Goal: Task Accomplishment & Management: Manage account settings

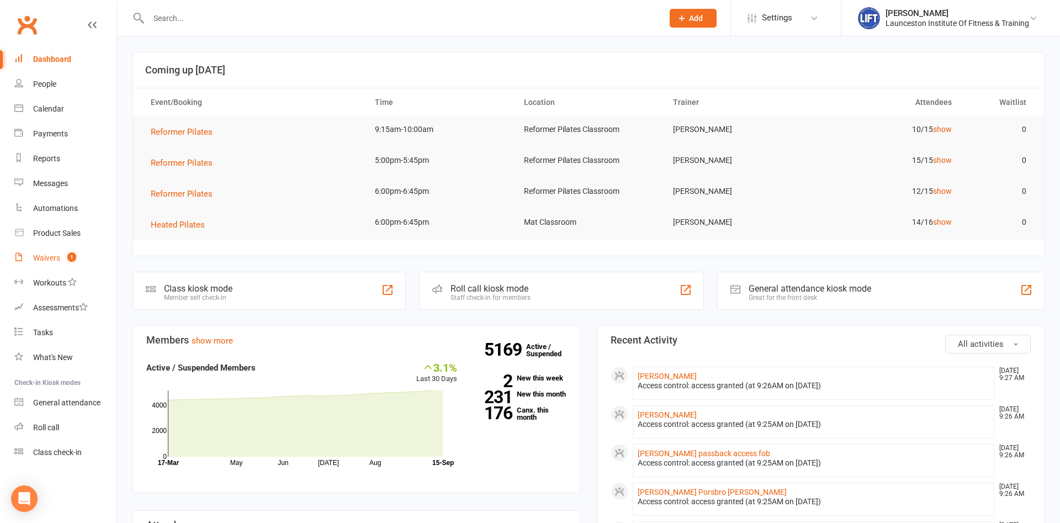
click at [51, 258] on div "Waivers" at bounding box center [46, 257] width 27 height 9
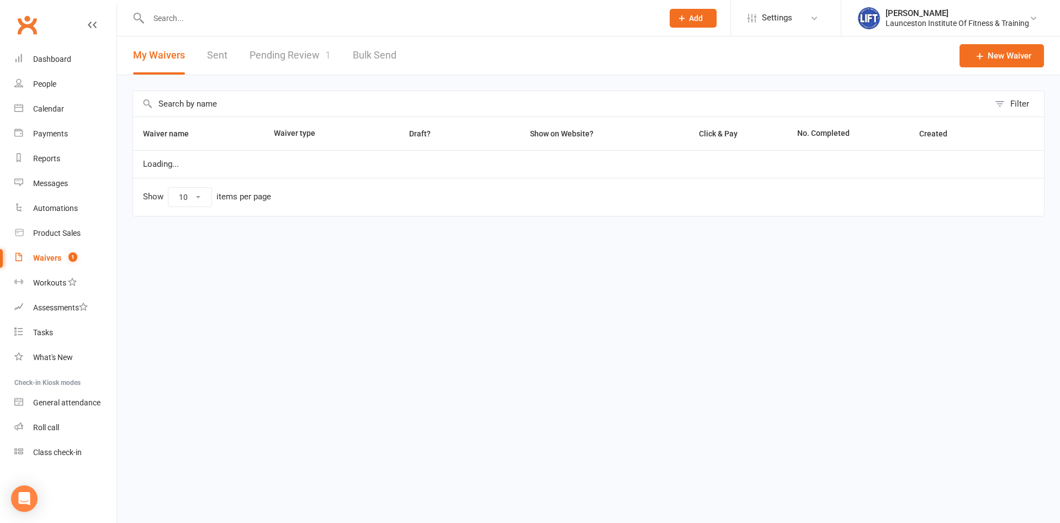
select select "100"
click at [299, 50] on link "Pending Review 1" at bounding box center [289, 55] width 81 height 38
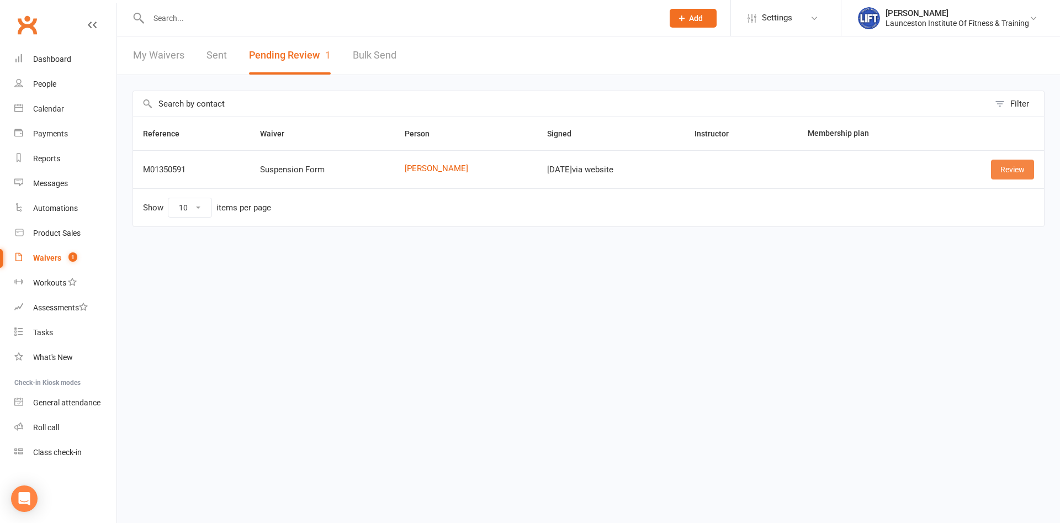
click at [1002, 168] on link "Review" at bounding box center [1012, 169] width 43 height 20
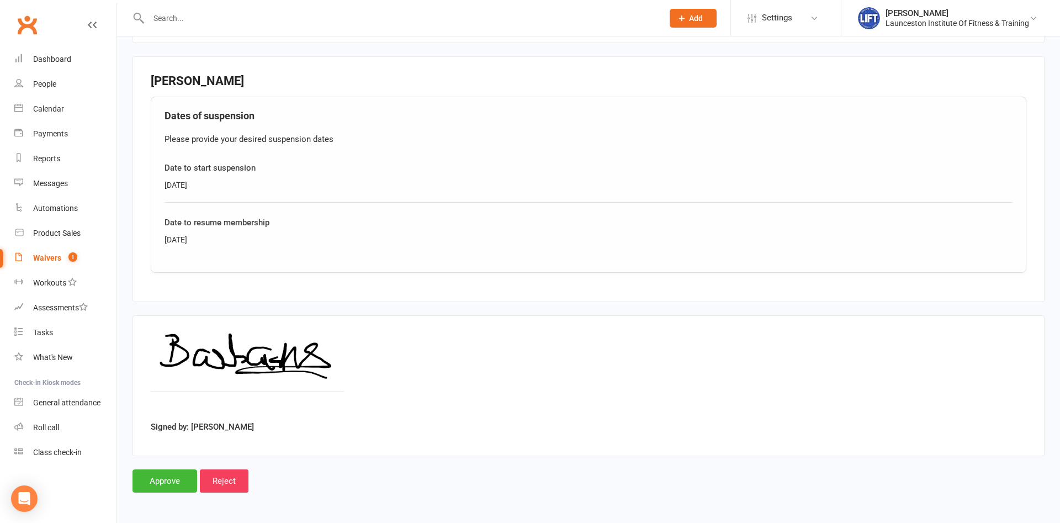
scroll to position [253, 0]
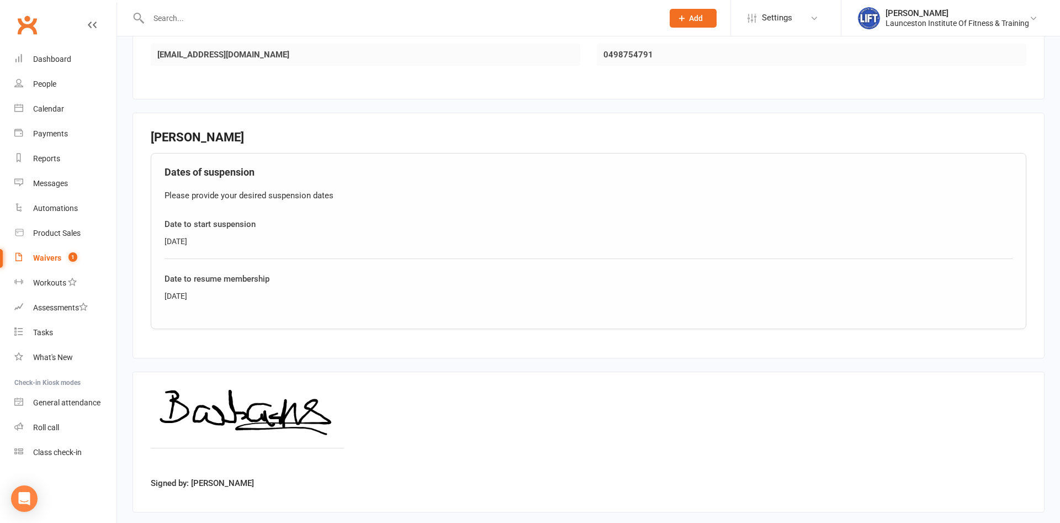
click at [204, 25] on input "text" at bounding box center [400, 17] width 510 height 15
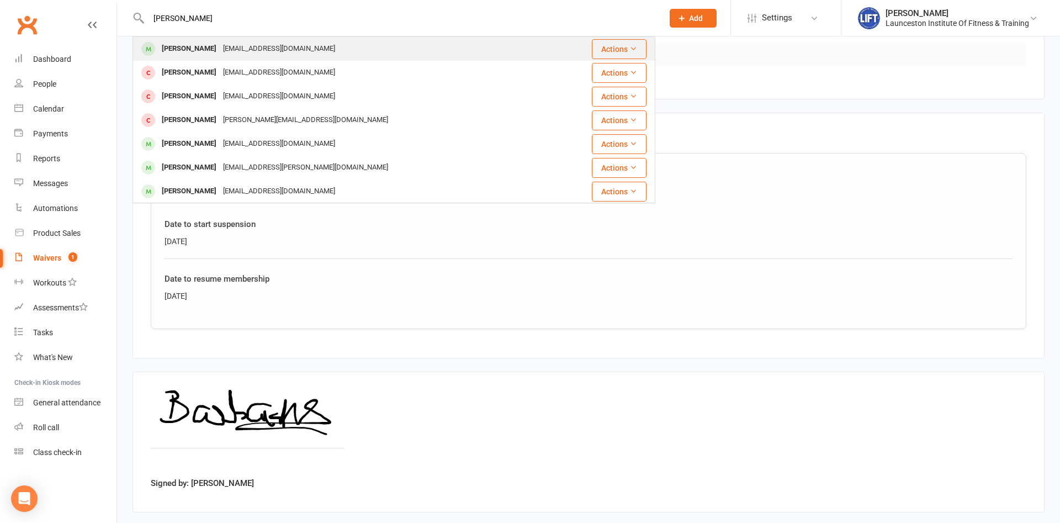
type input "[PERSON_NAME]"
click at [227, 52] on div "[EMAIL_ADDRESS][DOMAIN_NAME]" at bounding box center [279, 49] width 119 height 16
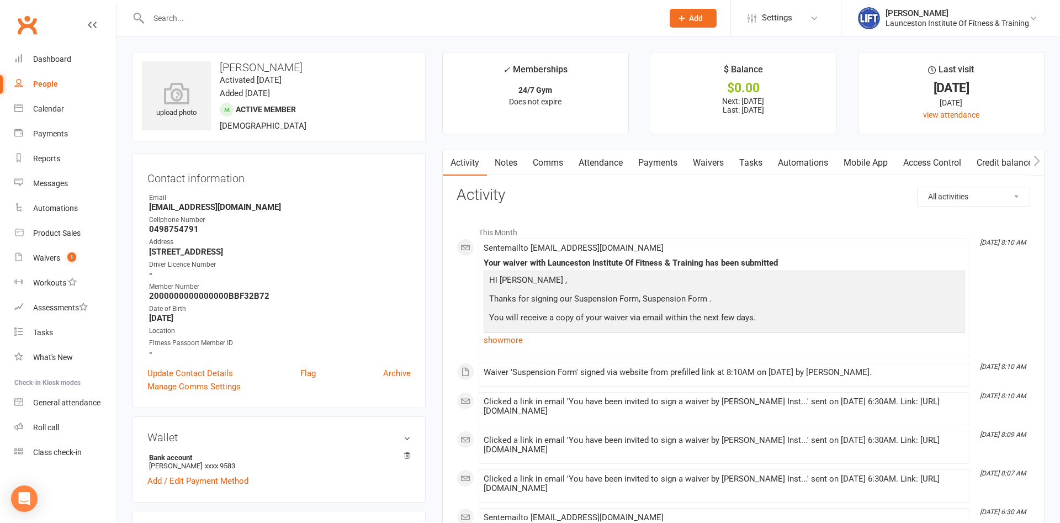
click at [664, 168] on link "Payments" at bounding box center [657, 162] width 55 height 25
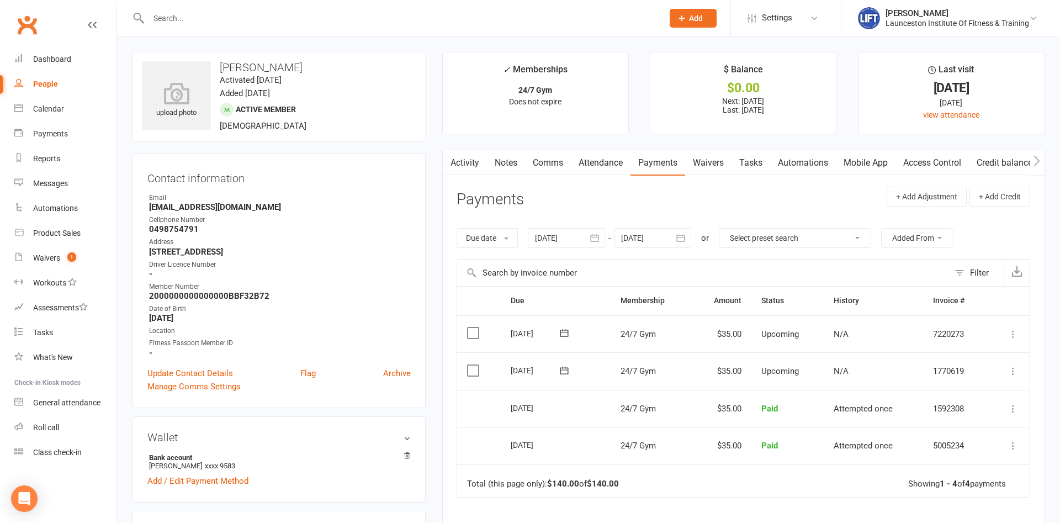
click at [691, 240] on button "button" at bounding box center [681, 238] width 20 height 20
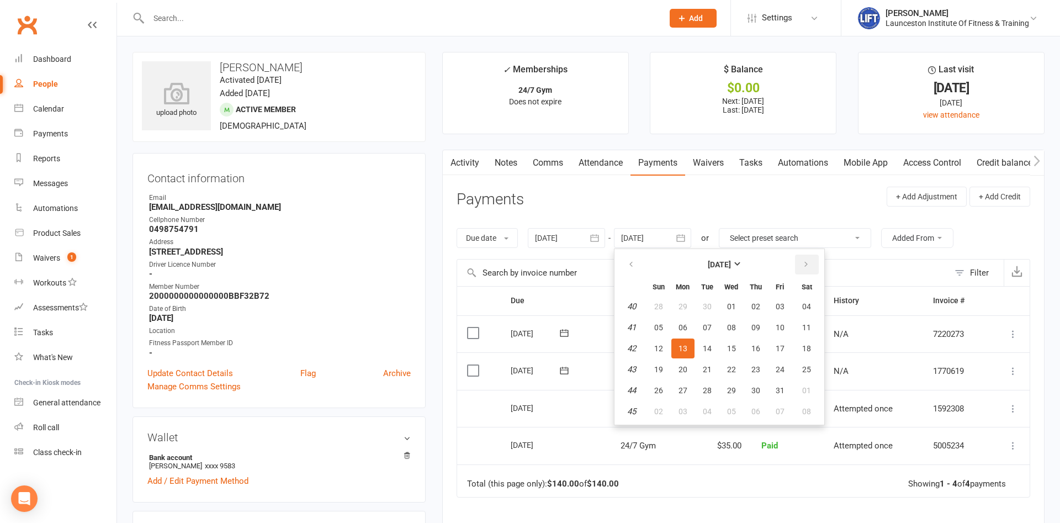
click at [805, 259] on button "button" at bounding box center [807, 264] width 24 height 20
click at [699, 328] on button "09" at bounding box center [706, 327] width 23 height 20
type input "[DATE]"
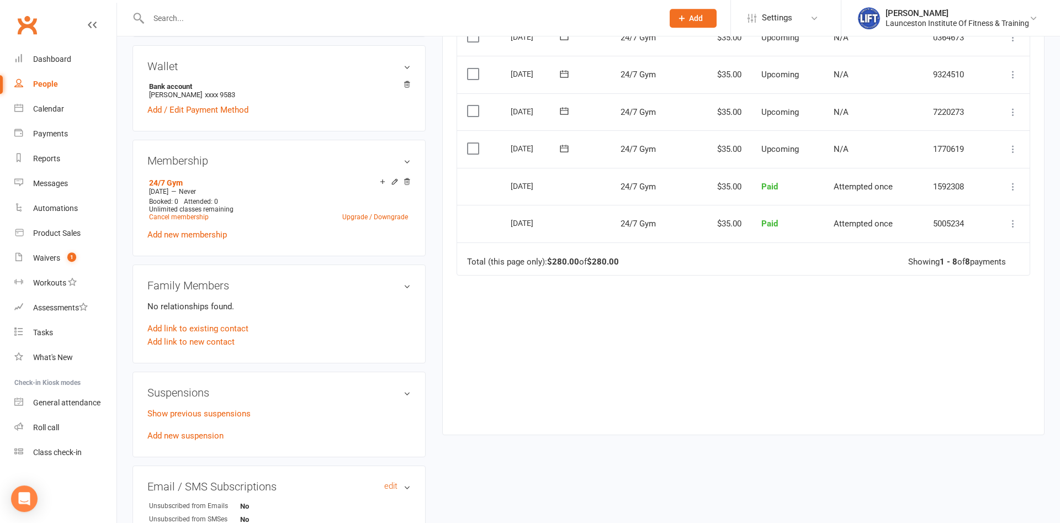
scroll to position [394, 0]
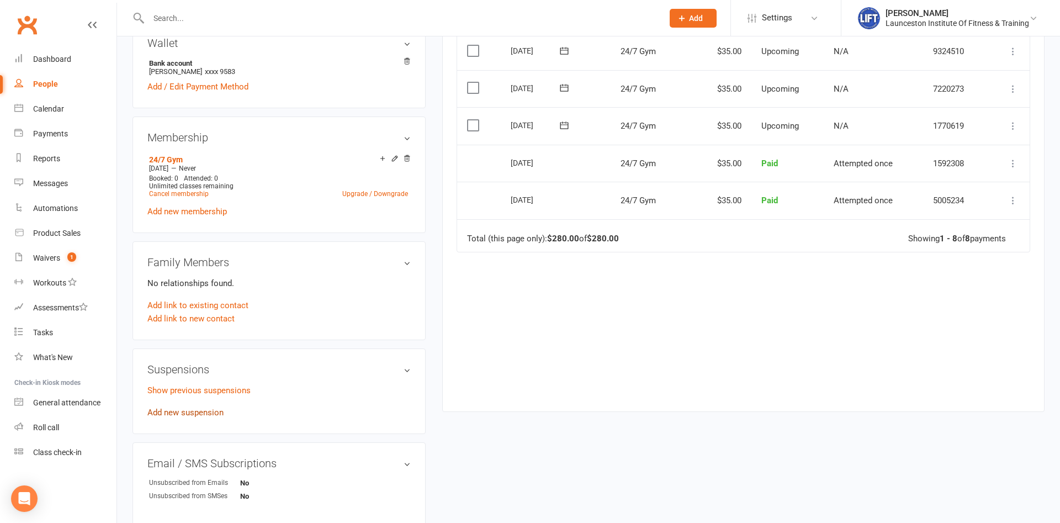
click at [212, 414] on link "Add new suspension" at bounding box center [185, 412] width 76 height 10
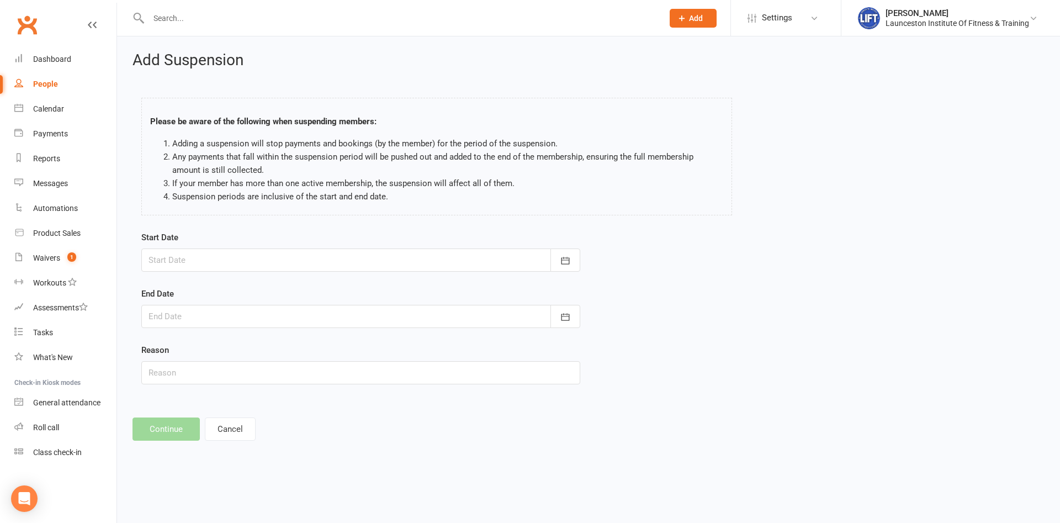
click at [581, 262] on div "Start Date [DATE] Sun Mon Tue Wed Thu Fri Sat 36 31 01 02 03 04 05 06 37 07 08 …" at bounding box center [360, 315] width 455 height 169
click at [577, 263] on button "button" at bounding box center [565, 259] width 30 height 23
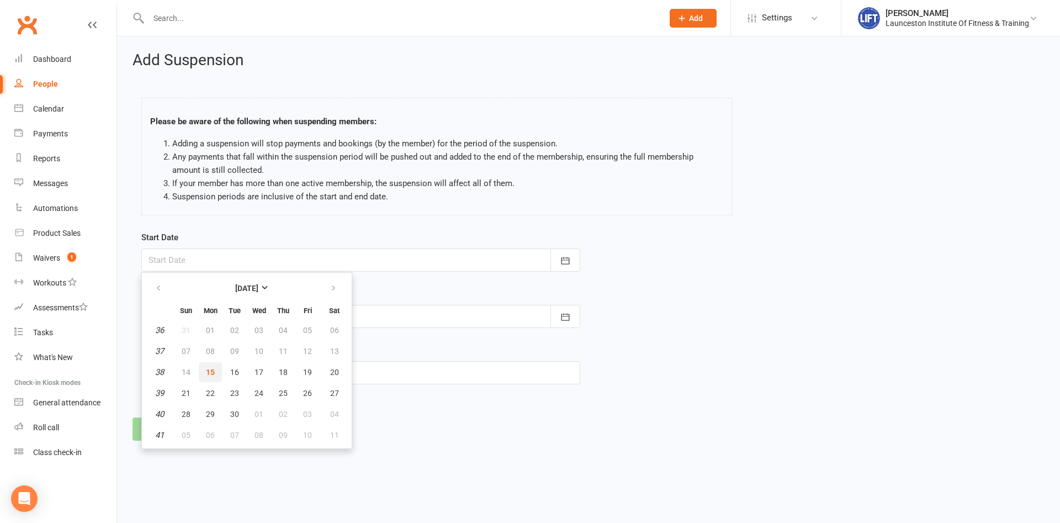
click at [212, 380] on button "15" at bounding box center [210, 372] width 23 height 20
type input "[DATE]"
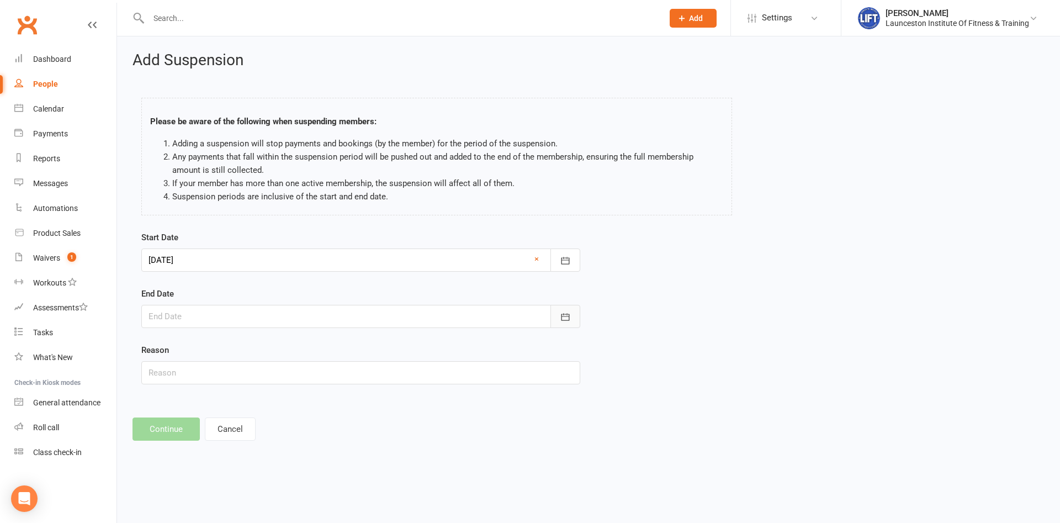
click at [552, 313] on button "button" at bounding box center [565, 316] width 30 height 23
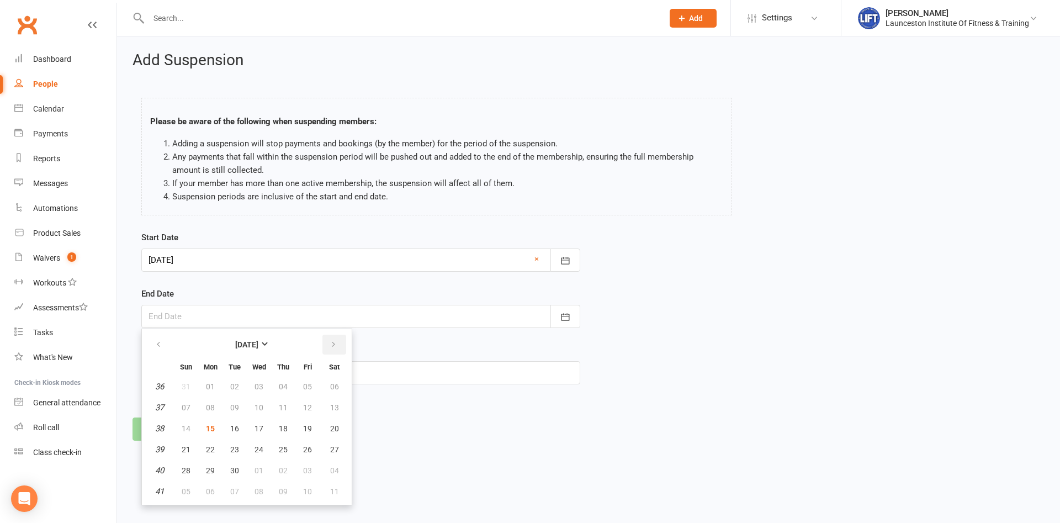
click at [335, 342] on button "button" at bounding box center [334, 344] width 24 height 20
click at [335, 342] on icon "button" at bounding box center [333, 344] width 8 height 9
click at [238, 472] on span "25" at bounding box center [234, 470] width 9 height 9
type input "[DATE]"
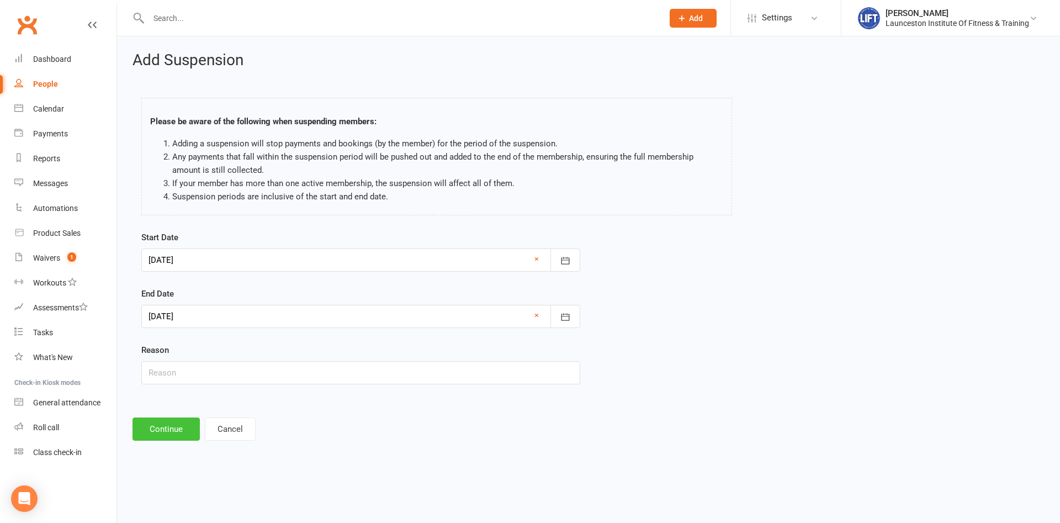
click at [157, 432] on button "Continue" at bounding box center [165, 428] width 67 height 23
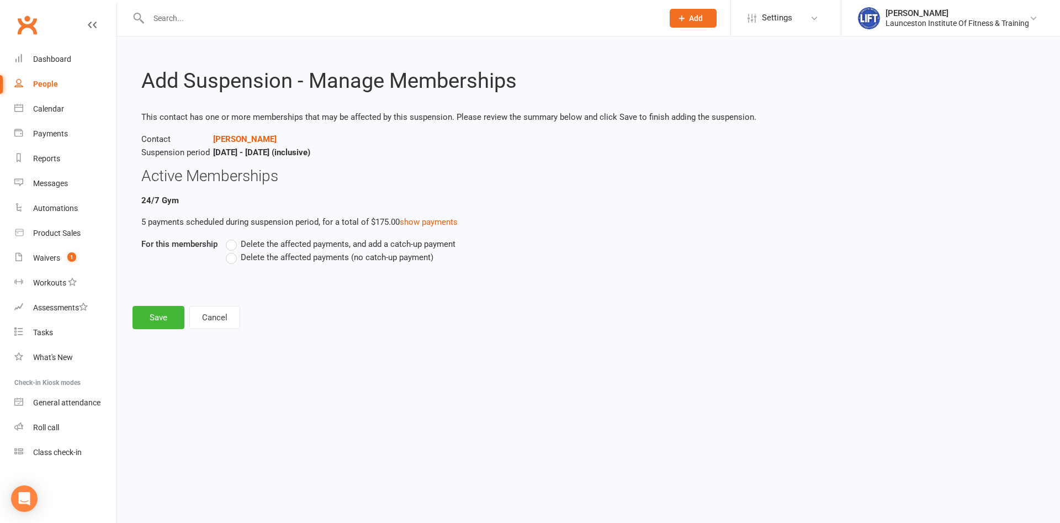
click at [233, 257] on label "Delete the affected payments (no catch-up payment)" at bounding box center [330, 257] width 208 height 13
click at [233, 251] on input "Delete the affected payments (no catch-up payment)" at bounding box center [229, 251] width 7 height 0
click at [160, 315] on button "Save" at bounding box center [158, 317] width 52 height 23
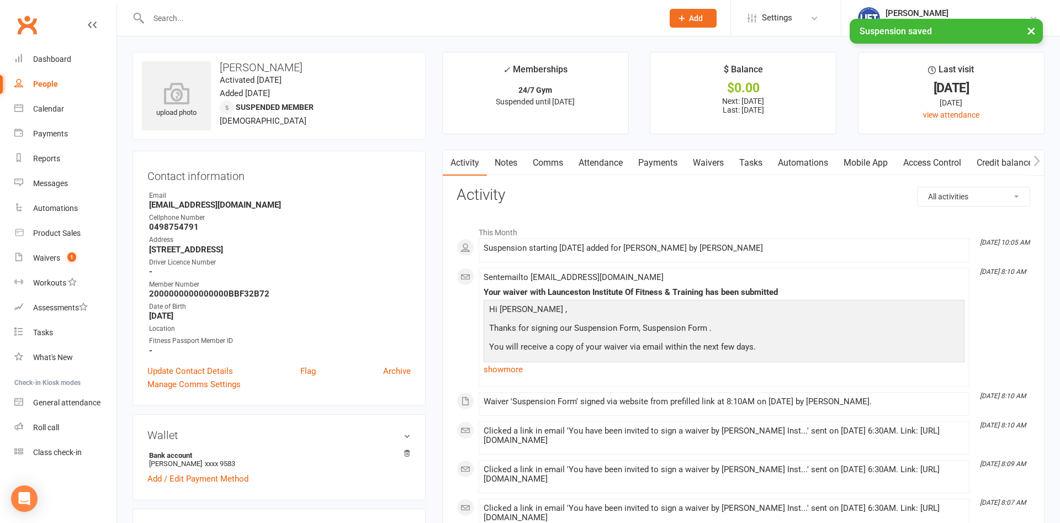
click at [653, 156] on link "Payments" at bounding box center [657, 162] width 55 height 25
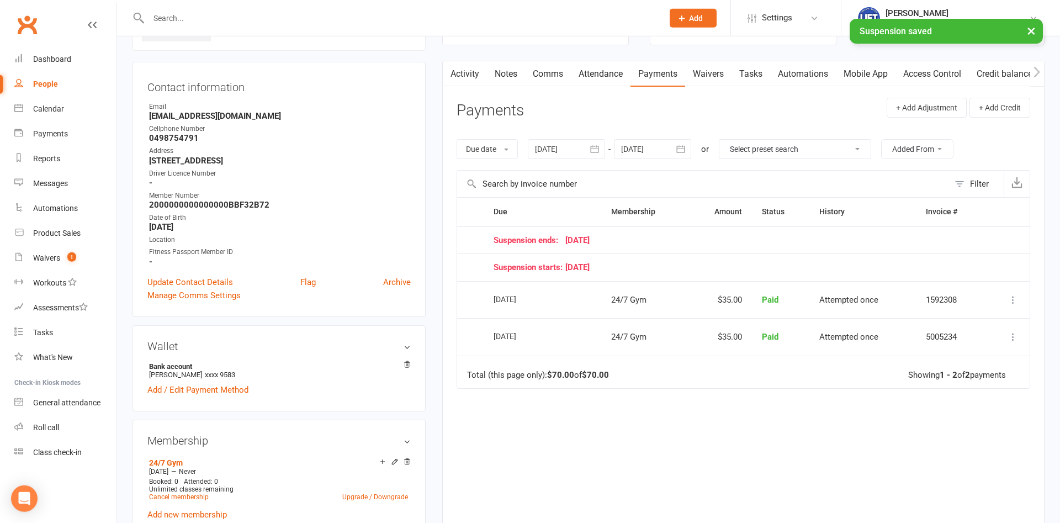
scroll to position [113, 0]
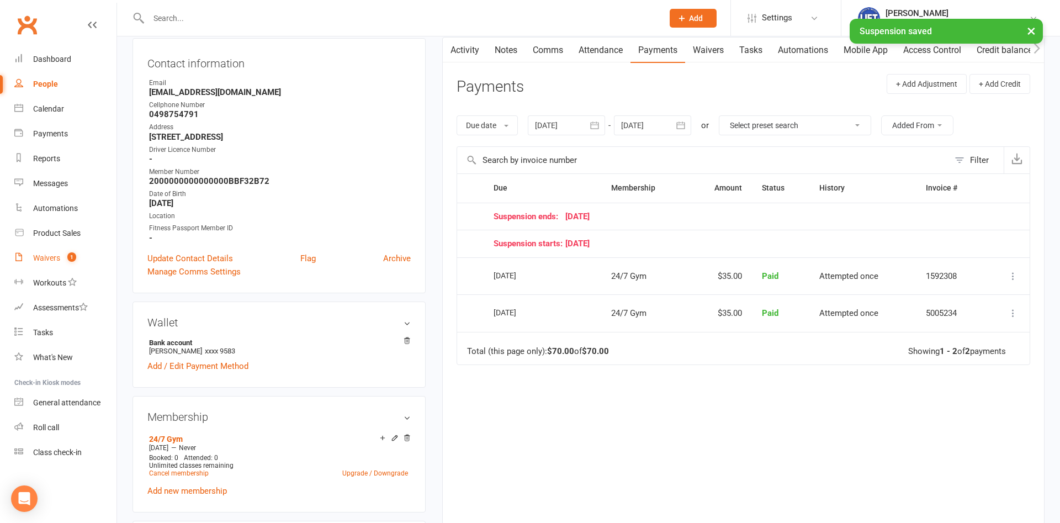
click at [65, 257] on count-badge "1" at bounding box center [69, 257] width 14 height 9
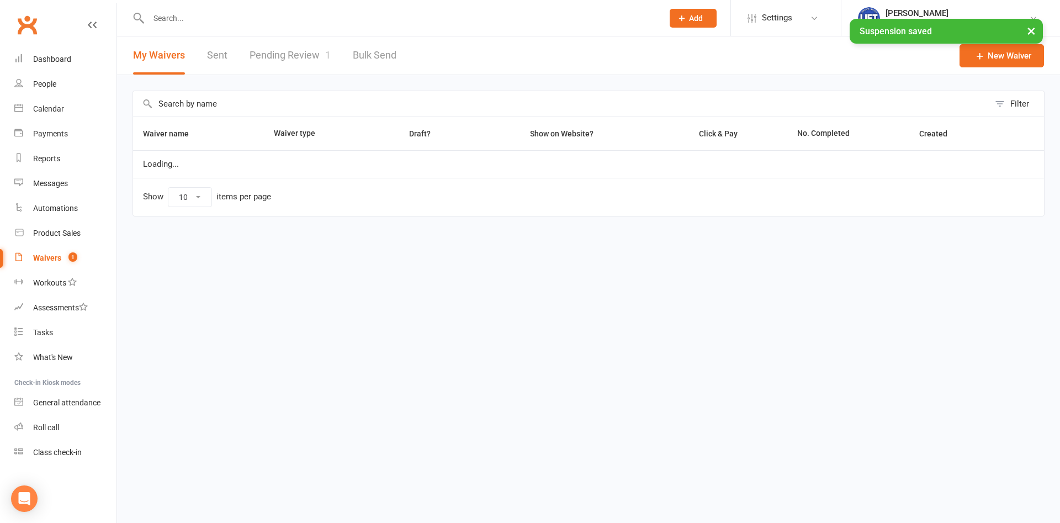
select select "100"
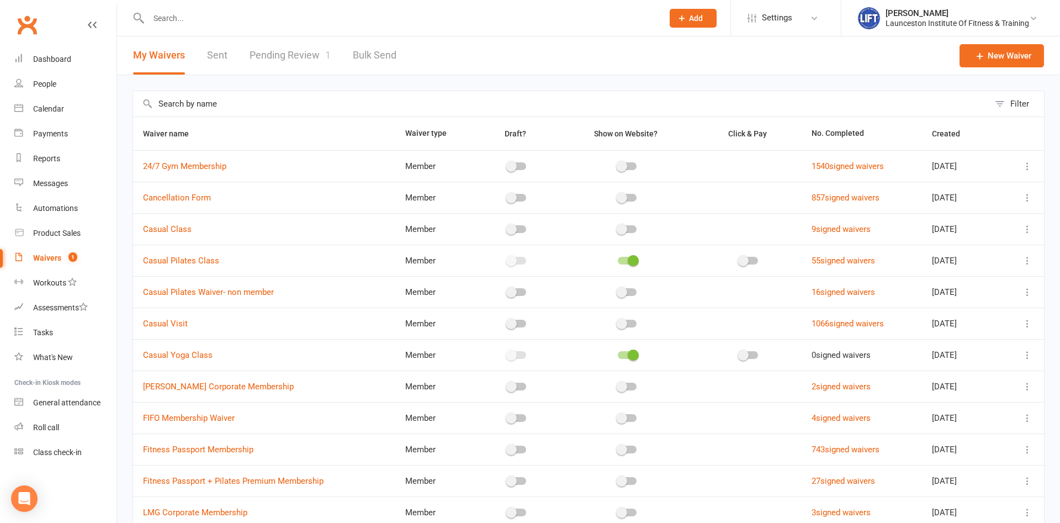
click at [289, 59] on link "Pending Review 1" at bounding box center [289, 55] width 81 height 38
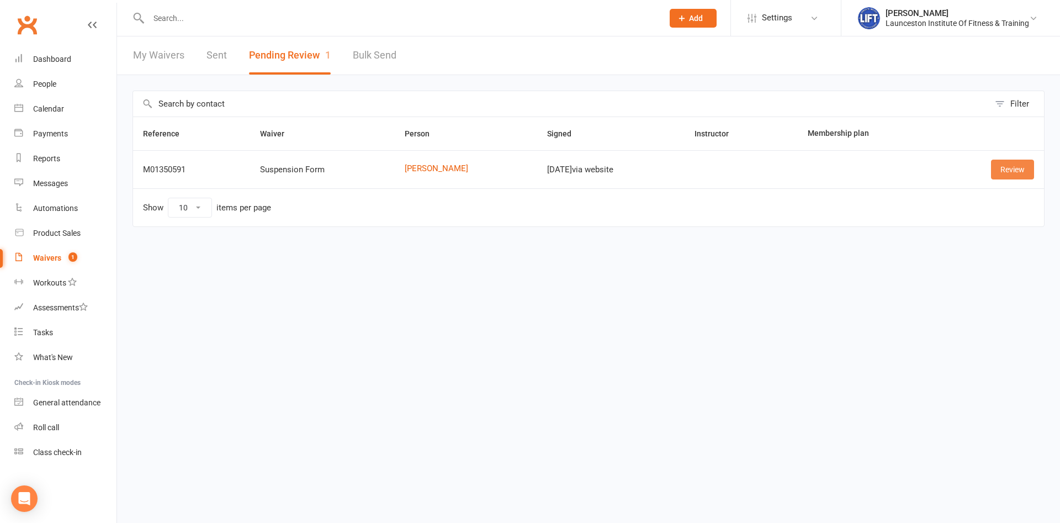
click at [1010, 164] on link "Review" at bounding box center [1012, 169] width 43 height 20
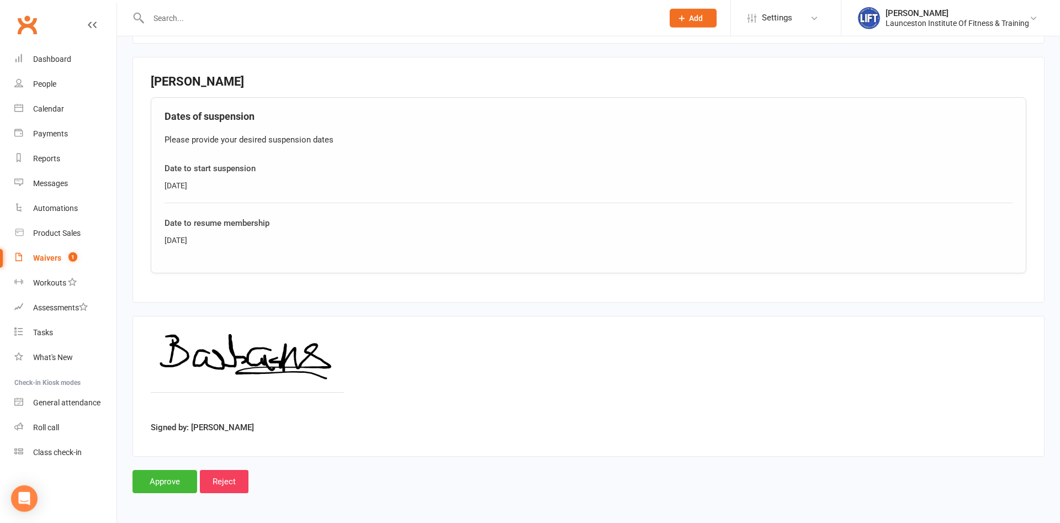
scroll to position [309, 0]
click at [169, 480] on input "Approve" at bounding box center [164, 480] width 65 height 23
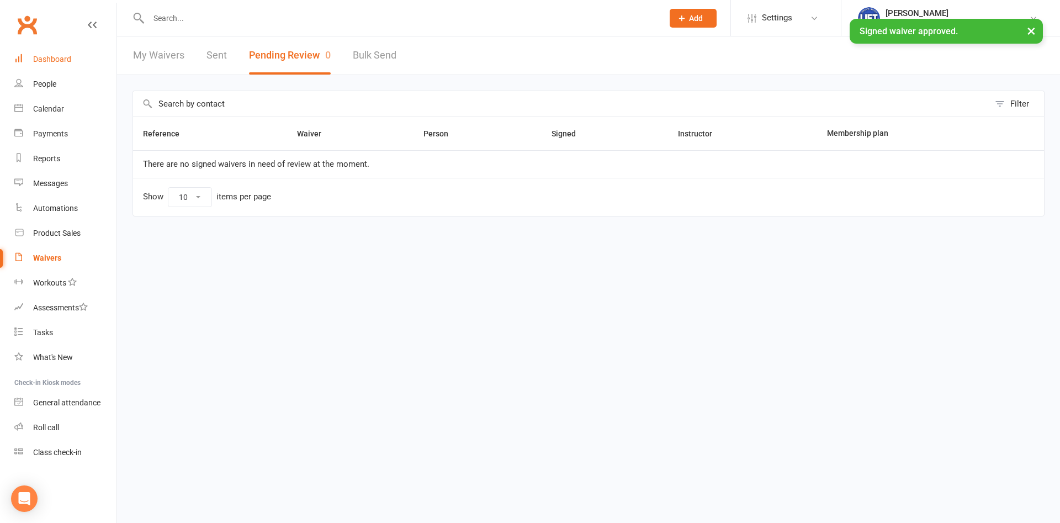
click at [57, 60] on div "Dashboard" at bounding box center [52, 59] width 38 height 9
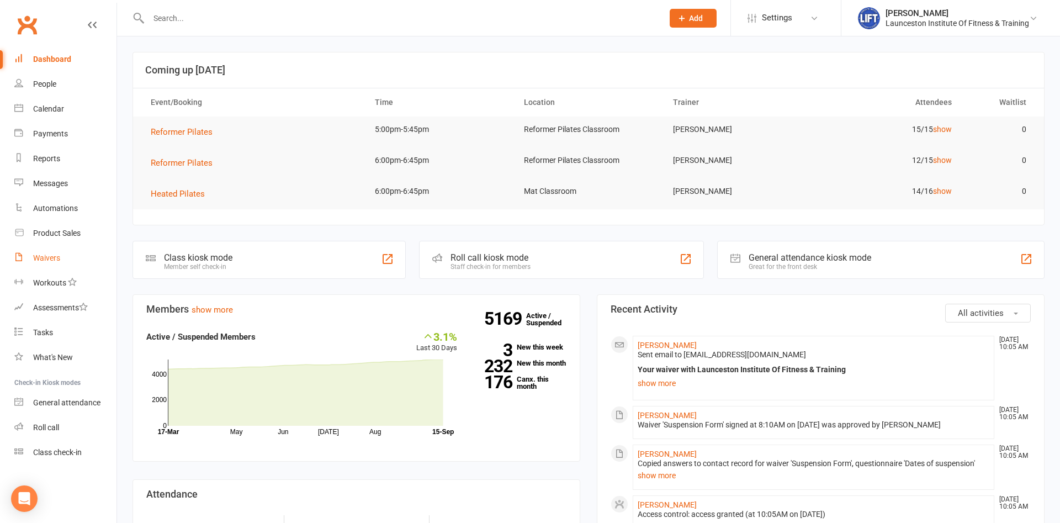
click at [46, 256] on div "Waivers" at bounding box center [46, 257] width 27 height 9
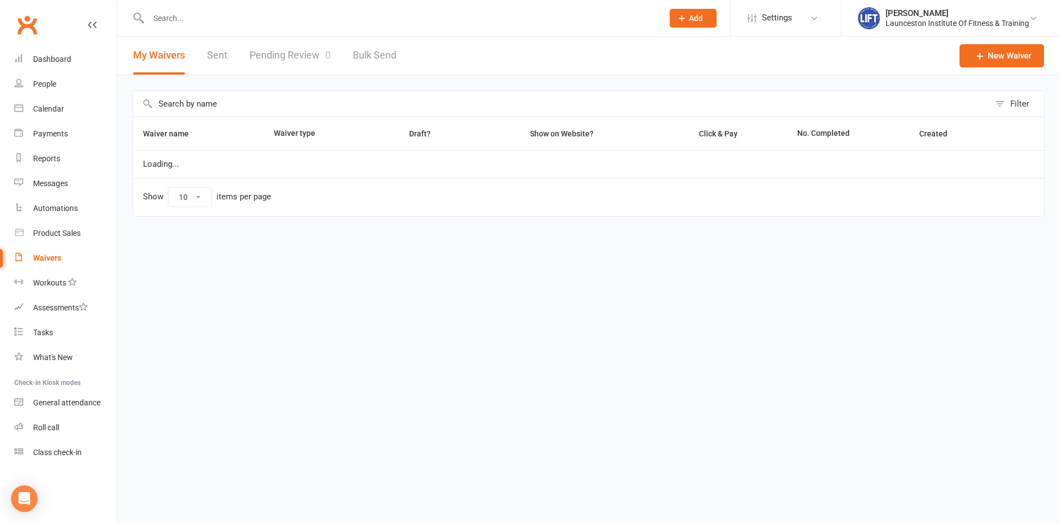
select select "100"
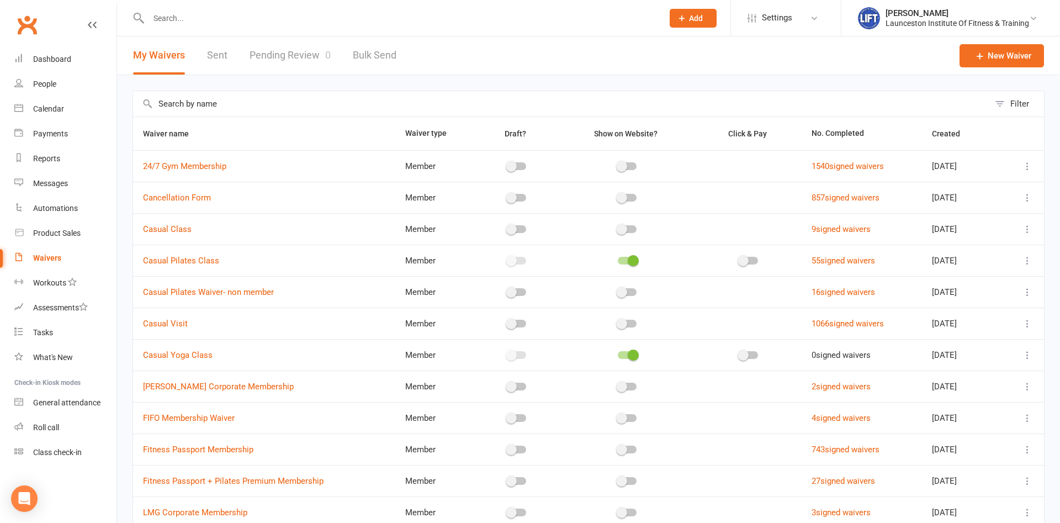
click at [290, 52] on link "Pending Review 0" at bounding box center [289, 55] width 81 height 38
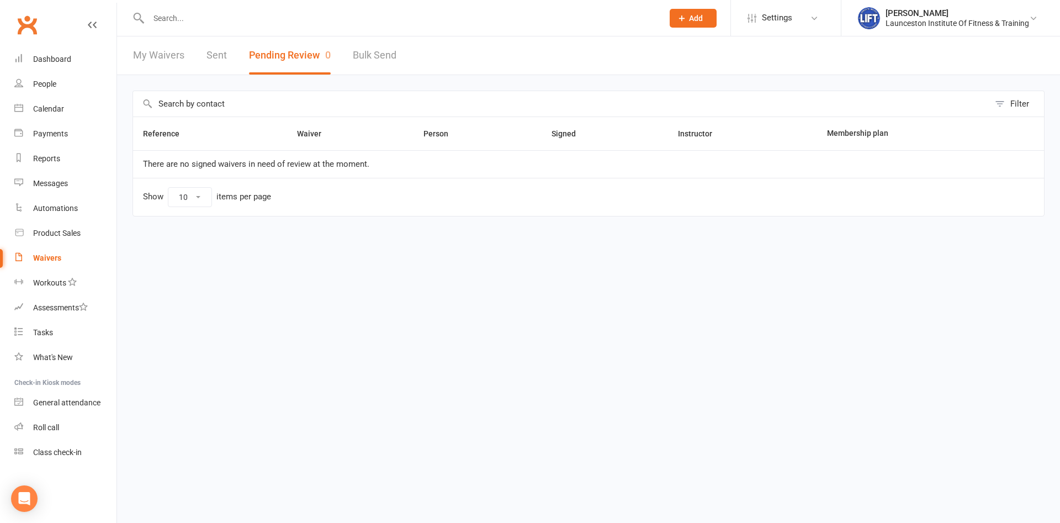
click at [218, 56] on link "Sent" at bounding box center [216, 55] width 20 height 38
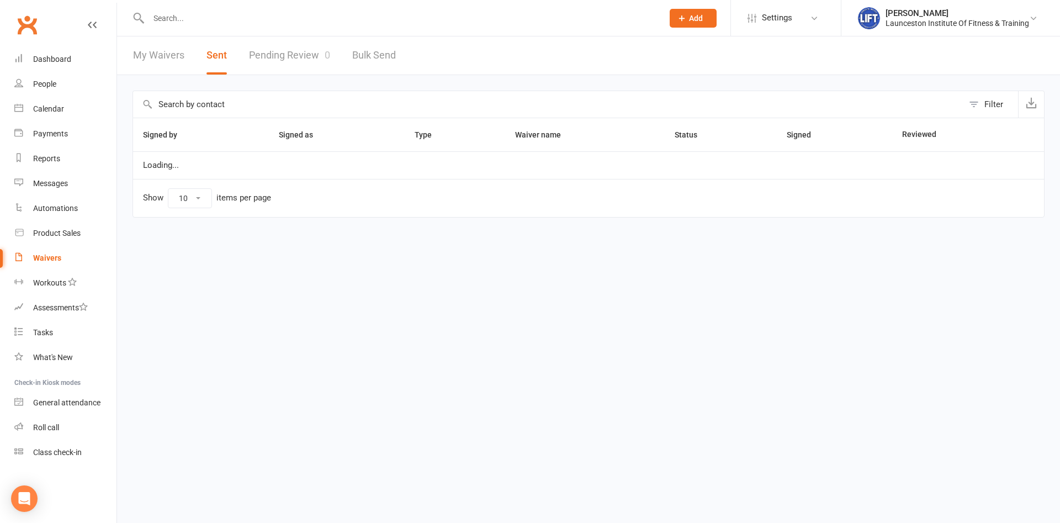
click at [299, 52] on link "Pending Review 0" at bounding box center [289, 55] width 81 height 38
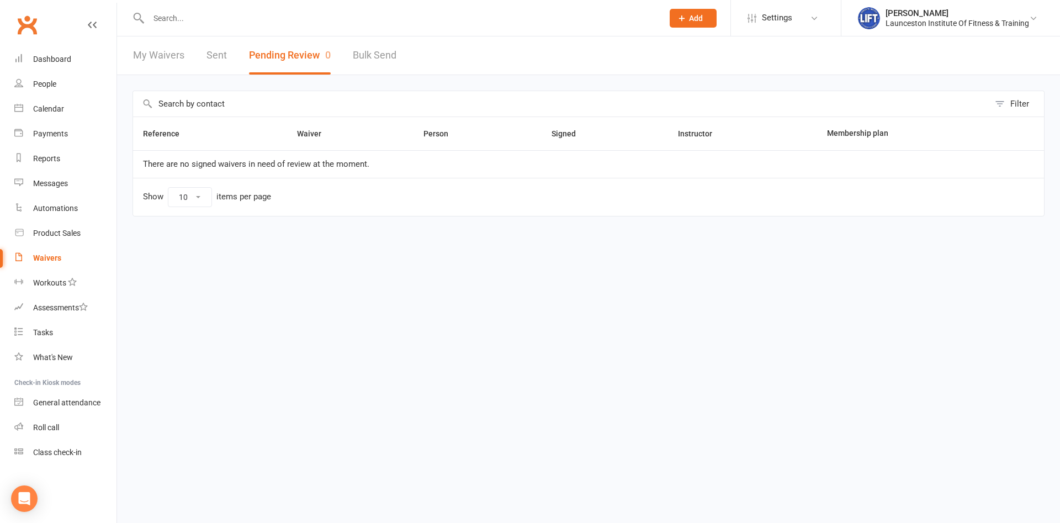
click at [400, 24] on input "text" at bounding box center [400, 17] width 510 height 15
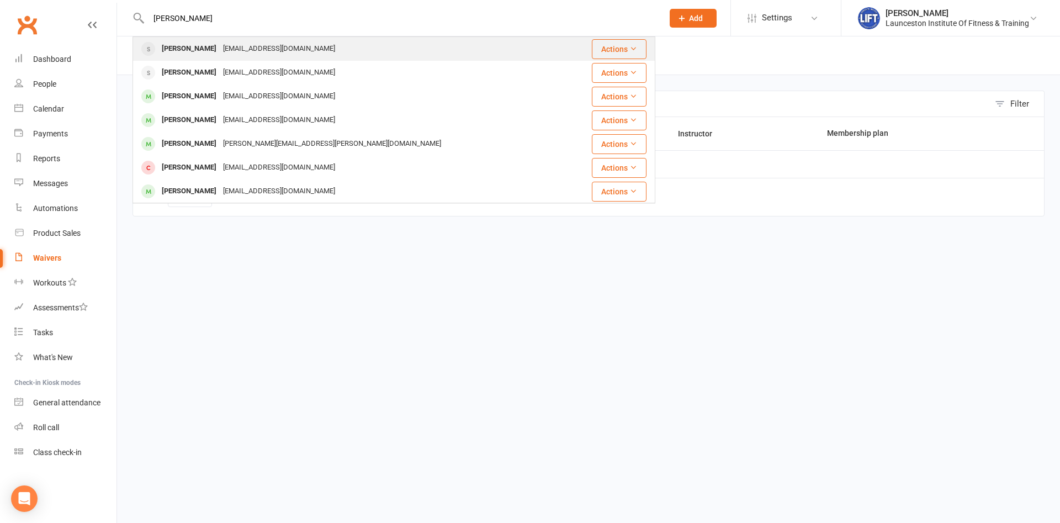
type input "[PERSON_NAME]"
click at [339, 41] on div "[PERSON_NAME] [EMAIL_ADDRESS][DOMAIN_NAME]" at bounding box center [350, 49] width 433 height 23
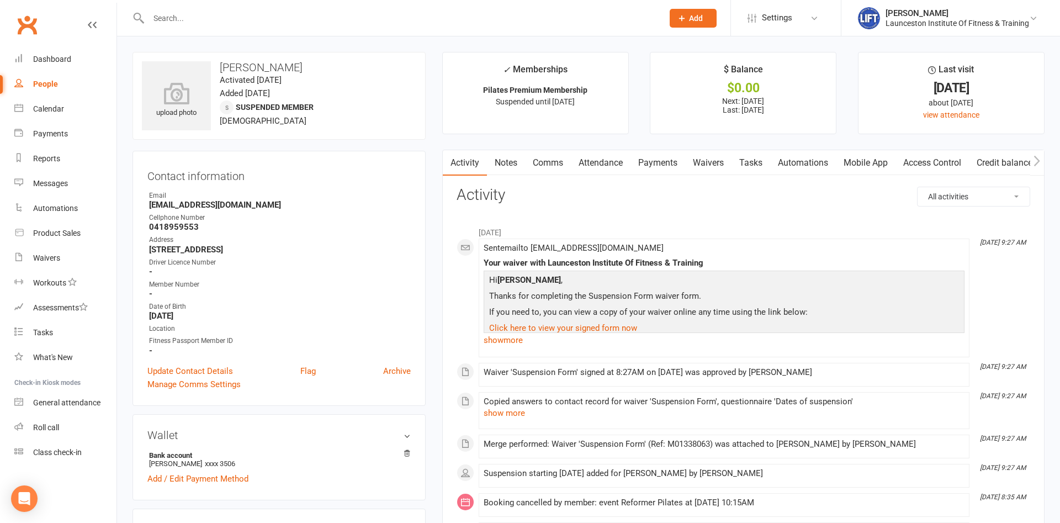
drag, startPoint x: 657, startPoint y: 158, endPoint x: 651, endPoint y: 204, distance: 46.1
click at [656, 159] on link "Payments" at bounding box center [657, 162] width 55 height 25
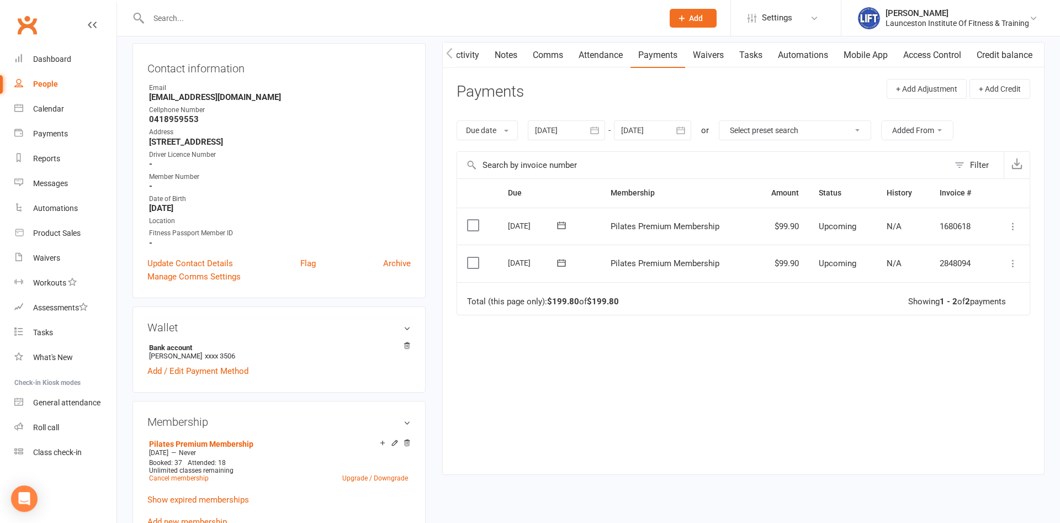
scroll to position [113, 0]
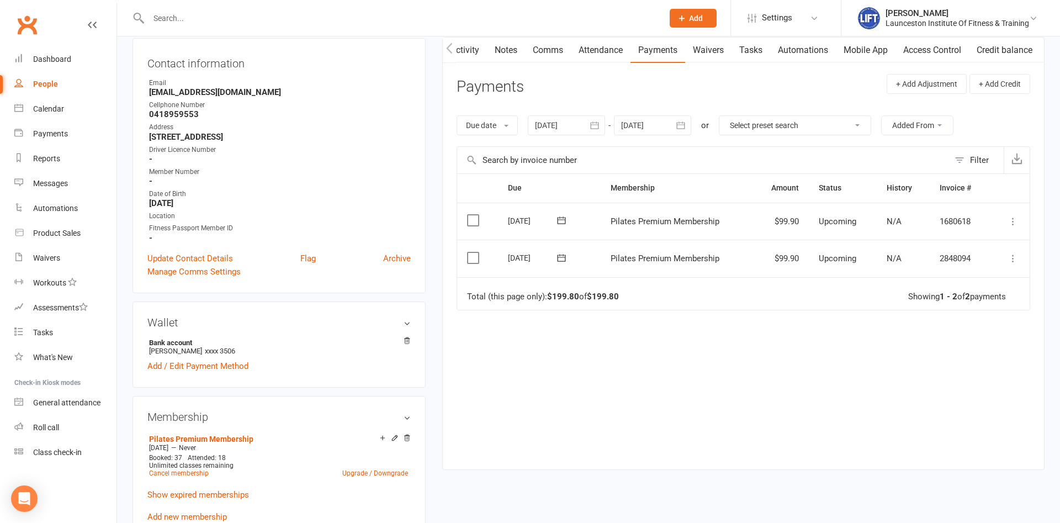
click at [595, 125] on icon "button" at bounding box center [594, 125] width 11 height 11
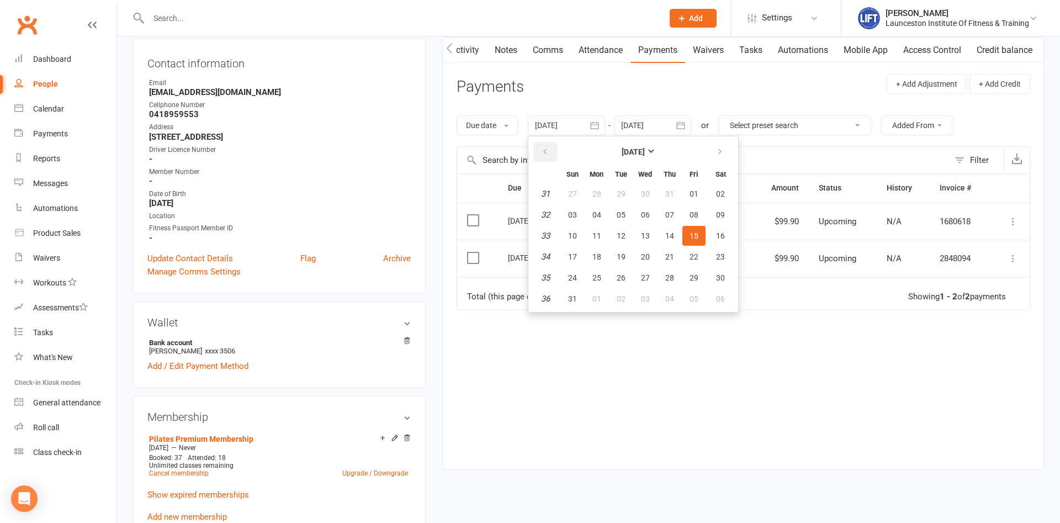
click at [544, 153] on icon "button" at bounding box center [545, 151] width 8 height 9
click at [603, 212] on button "07" at bounding box center [596, 215] width 23 height 20
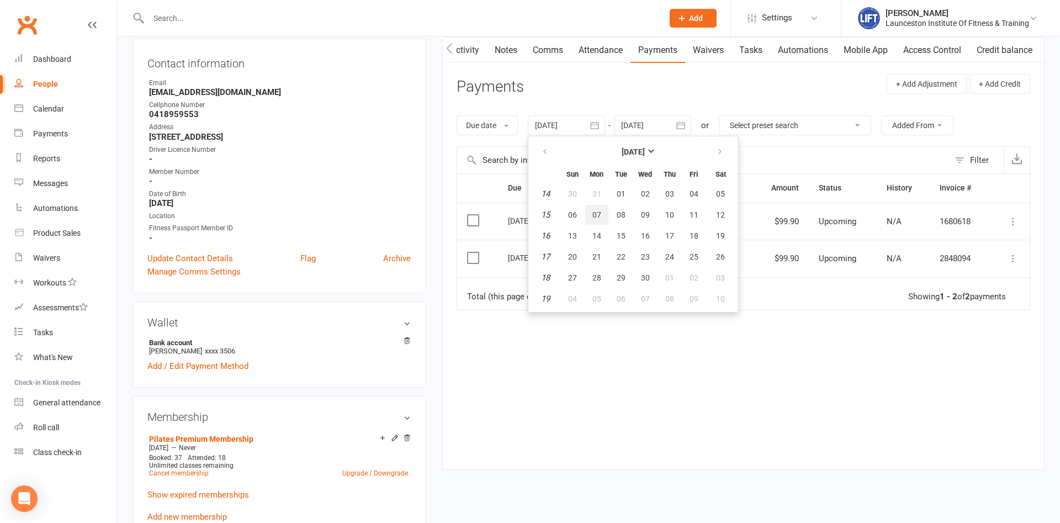
type input "[DATE]"
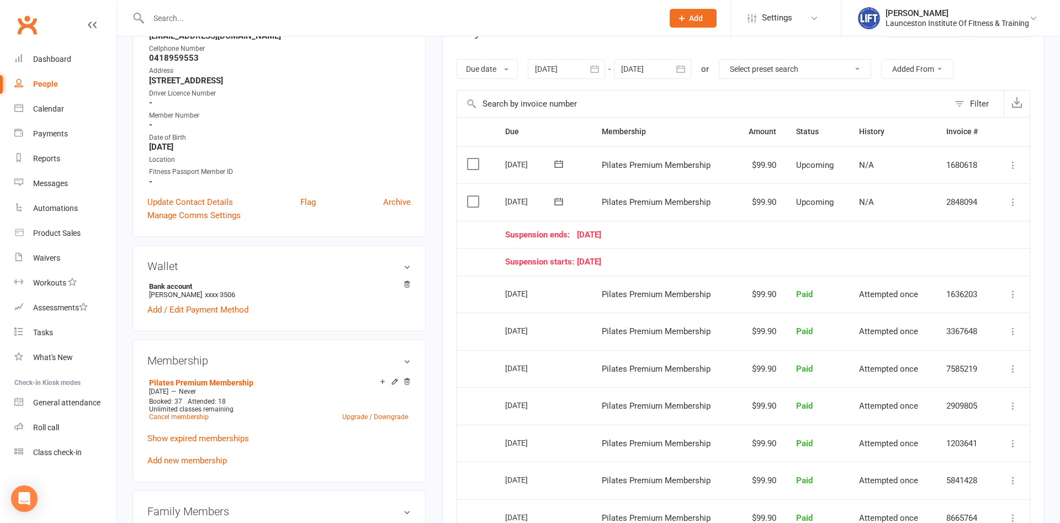
scroll to position [225, 0]
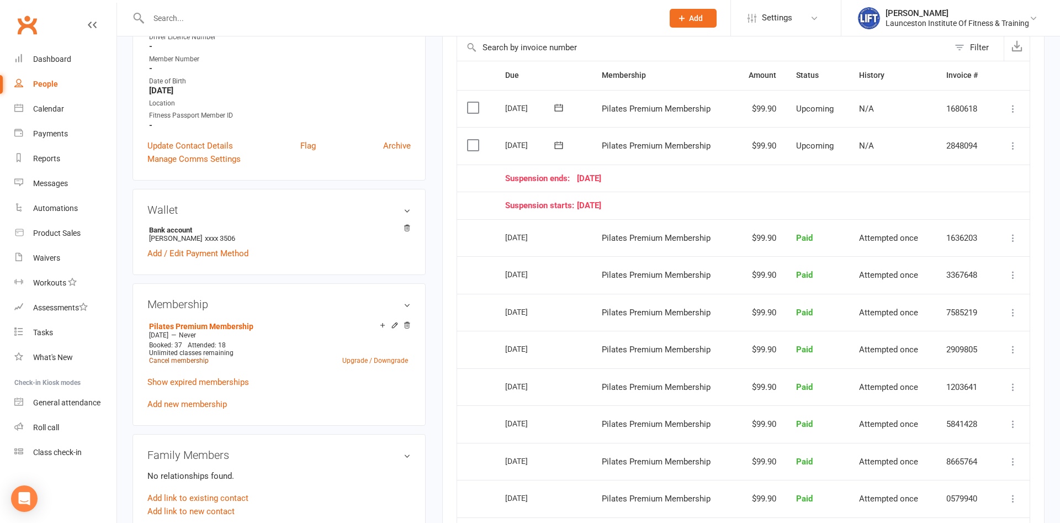
click at [187, 358] on link "Cancel membership" at bounding box center [179, 361] width 60 height 8
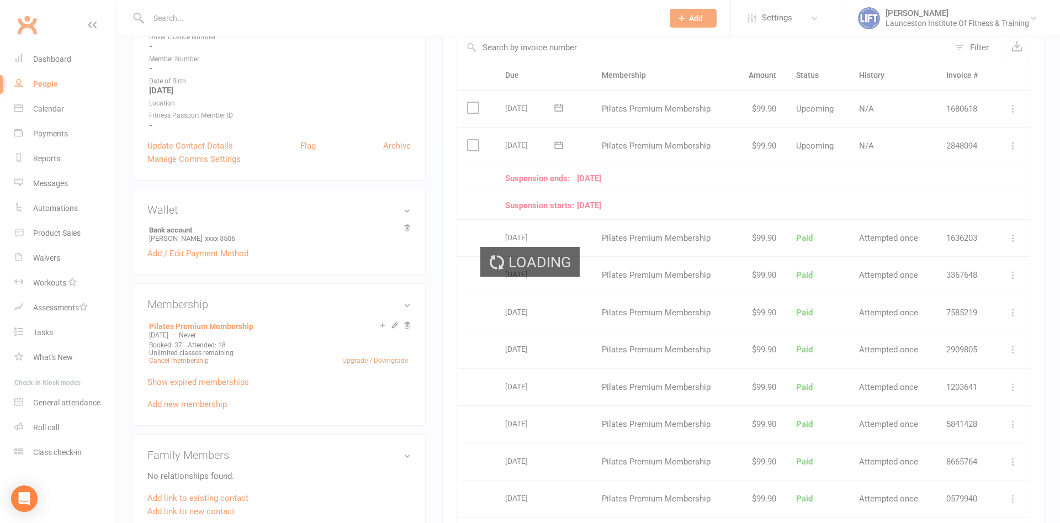
scroll to position [0, 2]
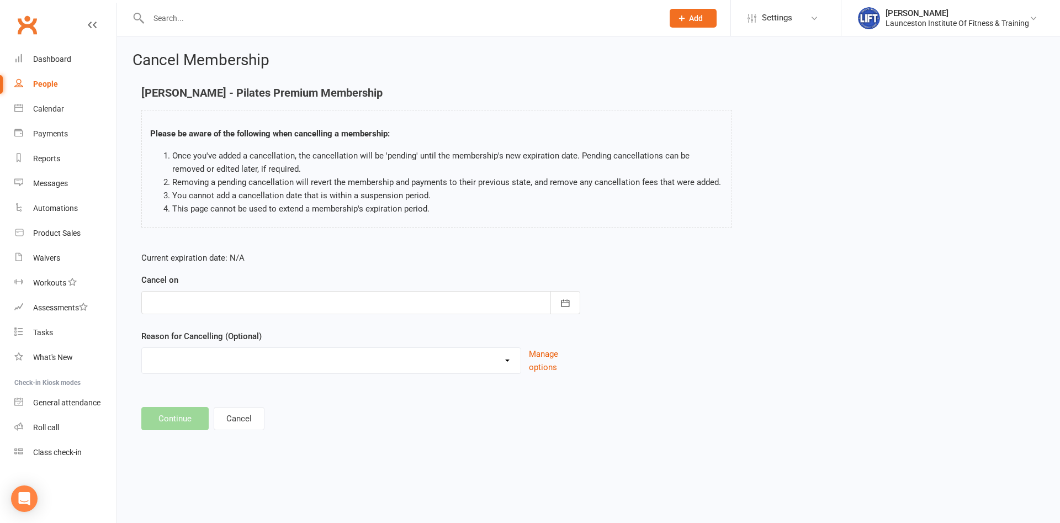
click at [315, 305] on div at bounding box center [360, 302] width 439 height 23
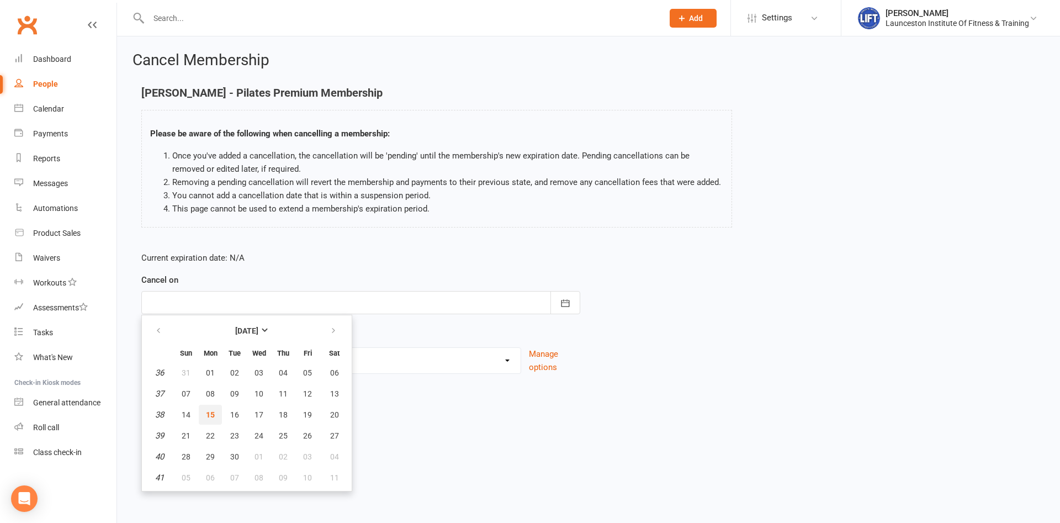
click at [214, 411] on button "15" at bounding box center [210, 415] width 23 height 20
type input "[DATE]"
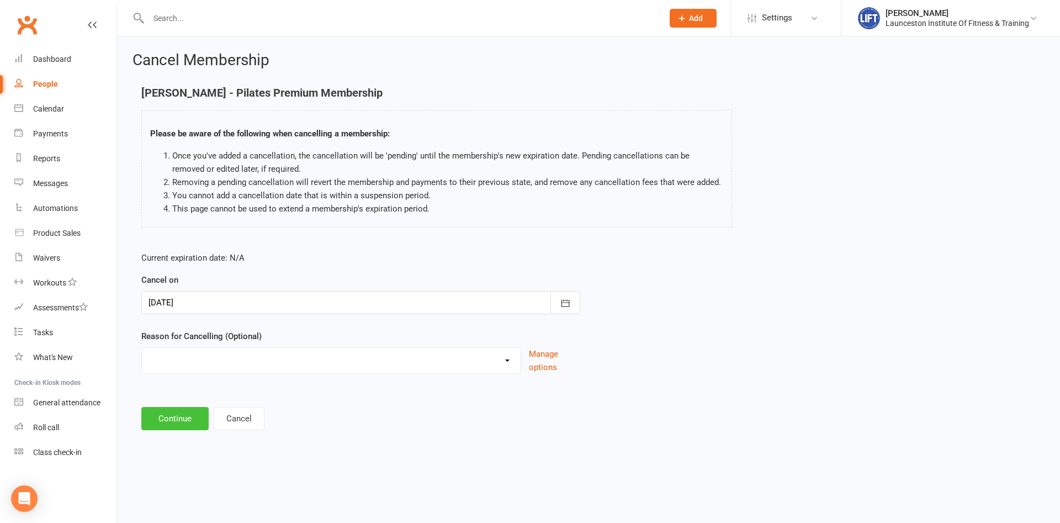
click at [171, 410] on button "Continue" at bounding box center [174, 418] width 67 height 23
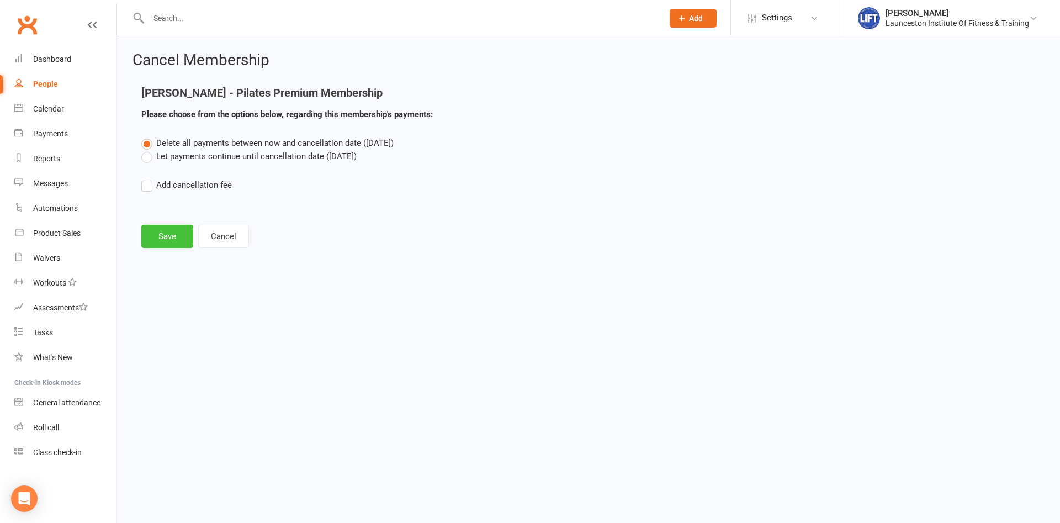
click at [162, 235] on button "Save" at bounding box center [167, 236] width 52 height 23
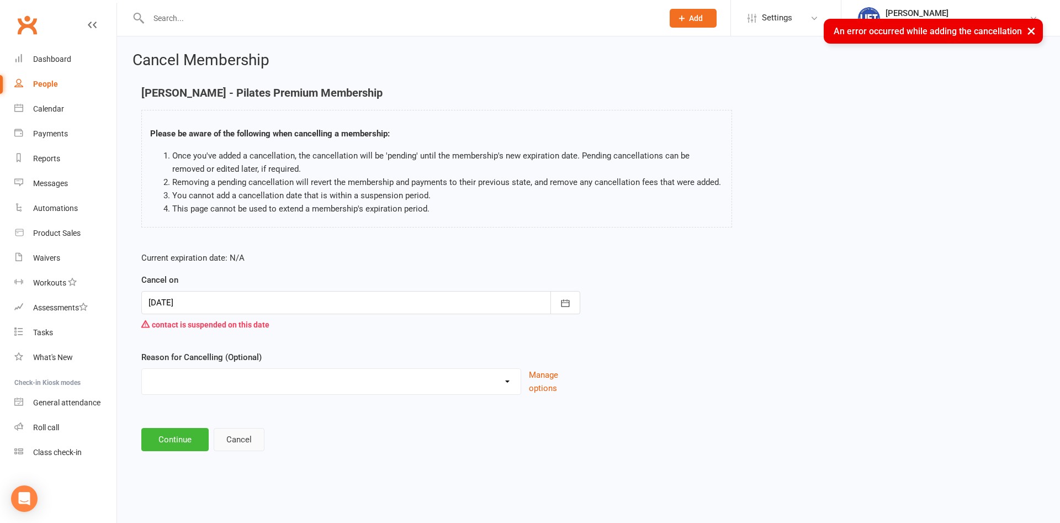
click at [241, 447] on button "Cancel" at bounding box center [239, 439] width 51 height 23
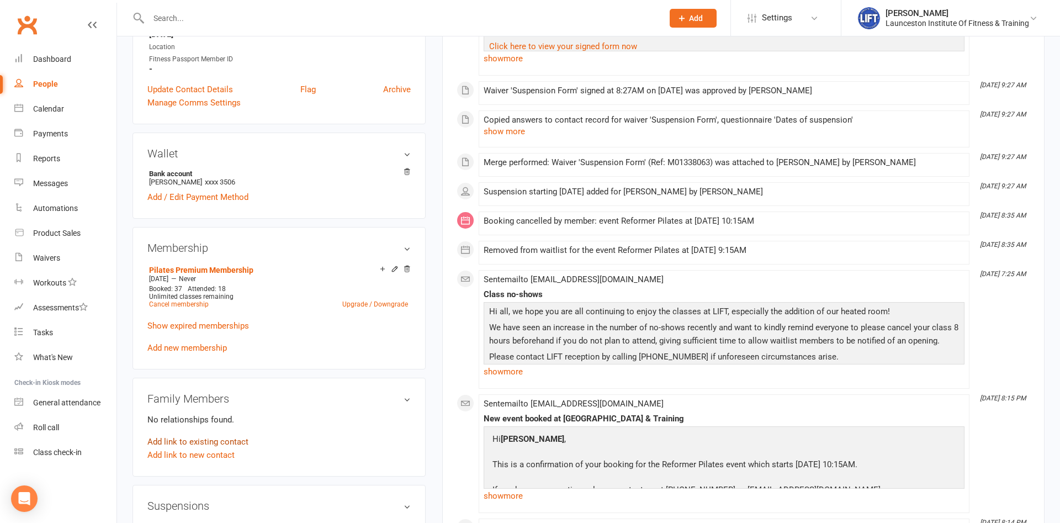
scroll to position [394, 0]
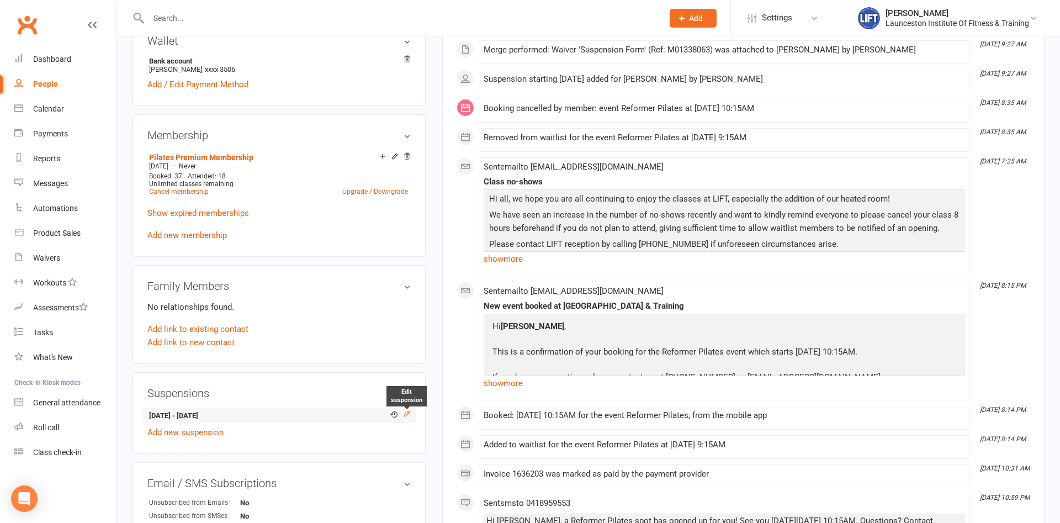
click at [406, 412] on icon at bounding box center [407, 413] width 8 height 8
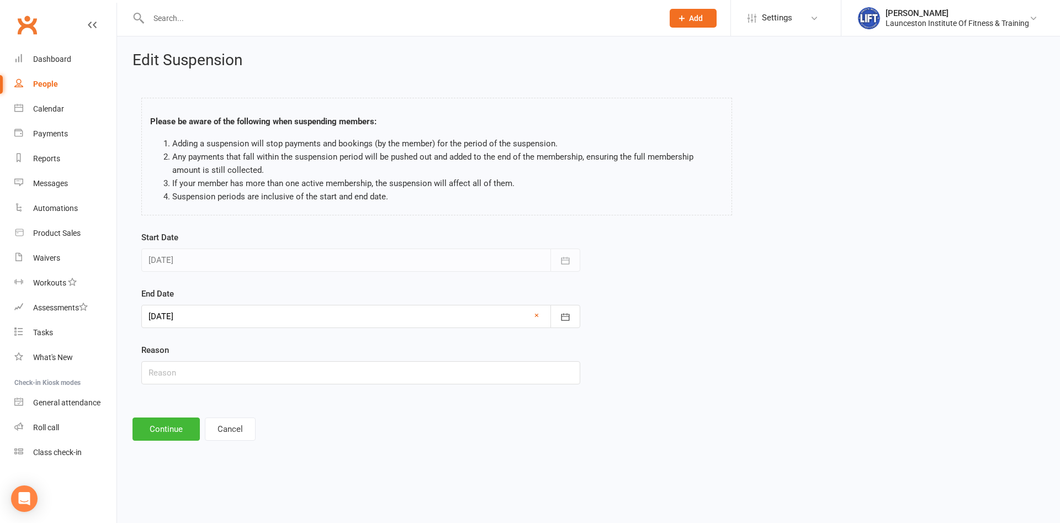
click at [364, 325] on div at bounding box center [360, 316] width 439 height 23
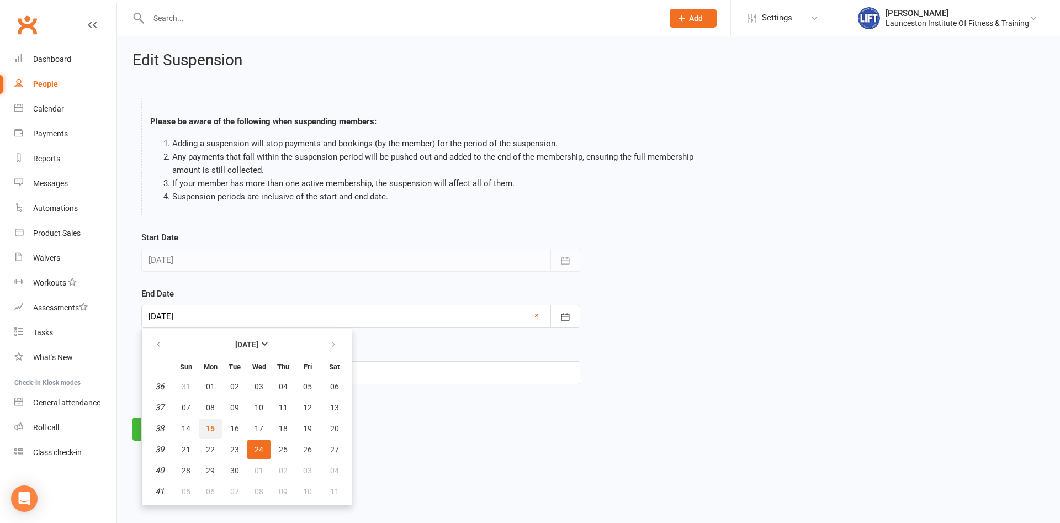
click at [206, 428] on span "15" at bounding box center [210, 428] width 9 height 9
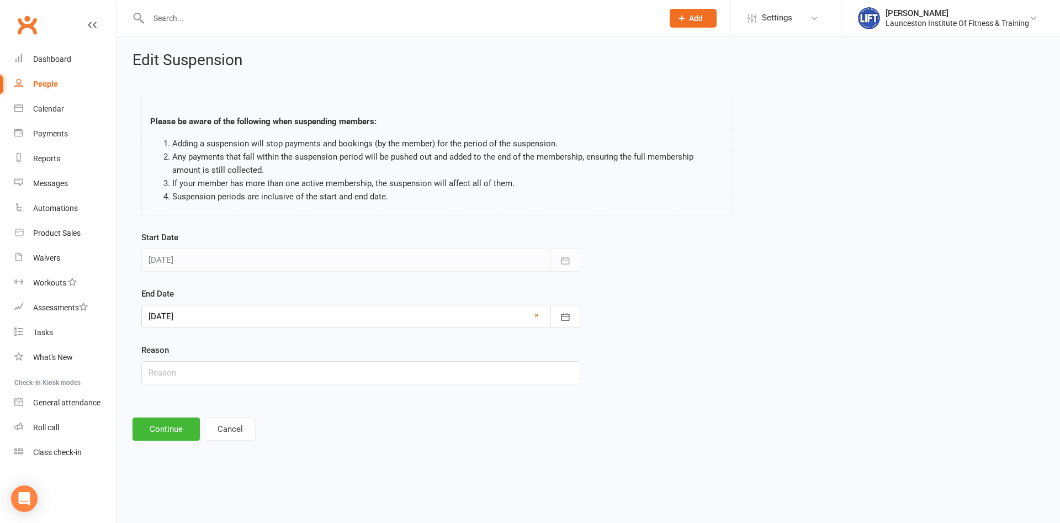
click at [211, 332] on form "Start Date [DATE] [DATE] Sun Mon Tue Wed Thu Fri Sat 31 27 28 29 30 31 01 02 32…" at bounding box center [360, 307] width 439 height 153
click at [217, 318] on div at bounding box center [360, 316] width 439 height 23
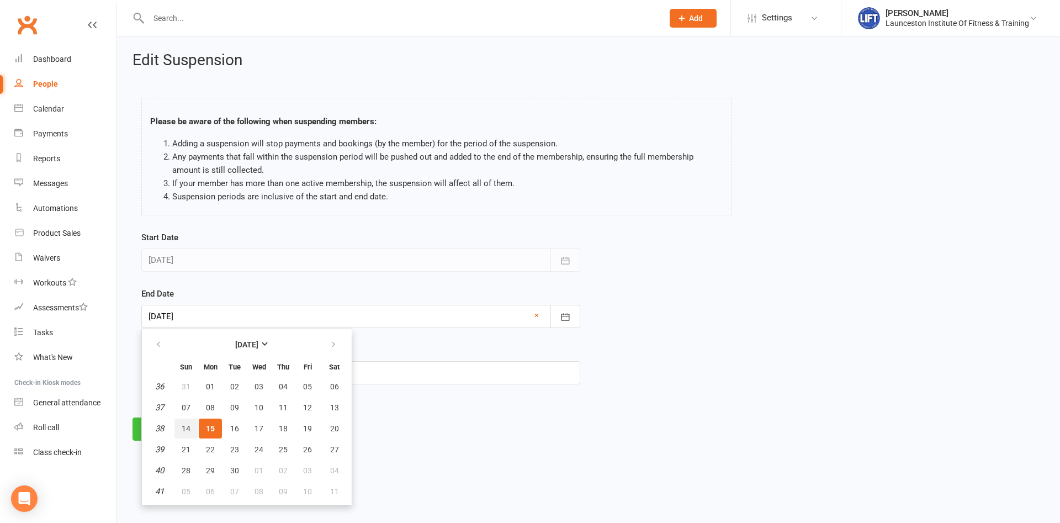
click at [184, 425] on span "14" at bounding box center [186, 428] width 9 height 9
type input "[DATE]"
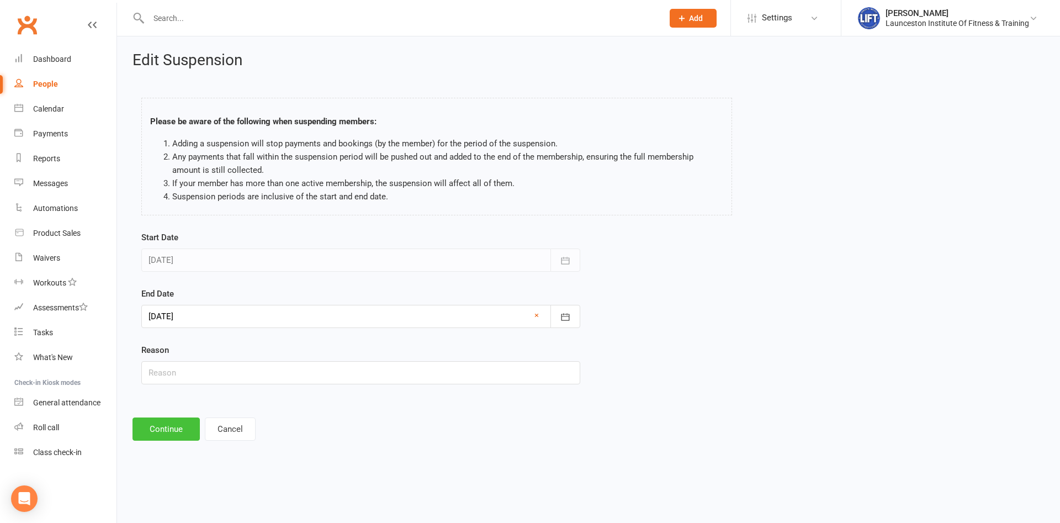
drag, startPoint x: 175, startPoint y: 422, endPoint x: 173, endPoint y: 439, distance: 17.2
click at [175, 424] on button "Continue" at bounding box center [165, 428] width 67 height 23
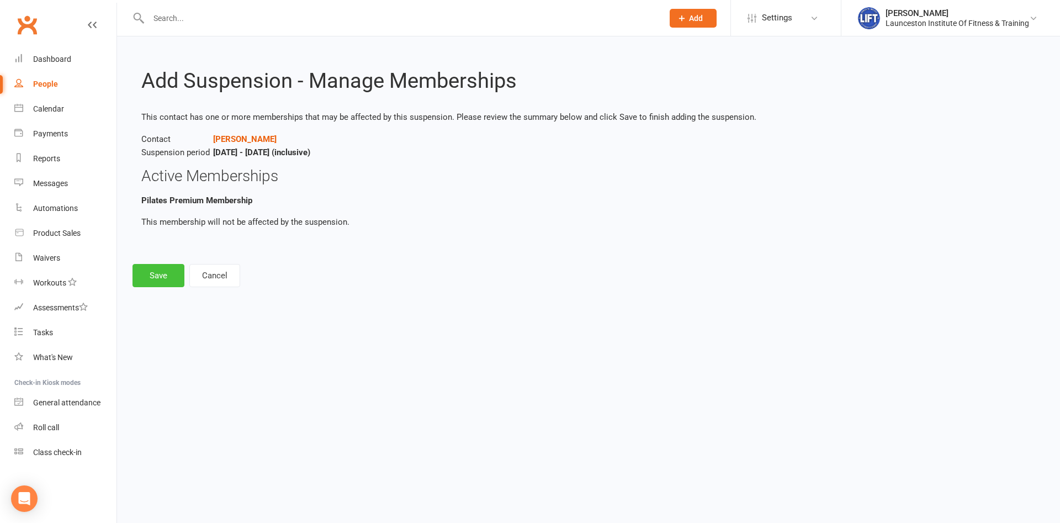
click at [171, 271] on button "Save" at bounding box center [158, 275] width 52 height 23
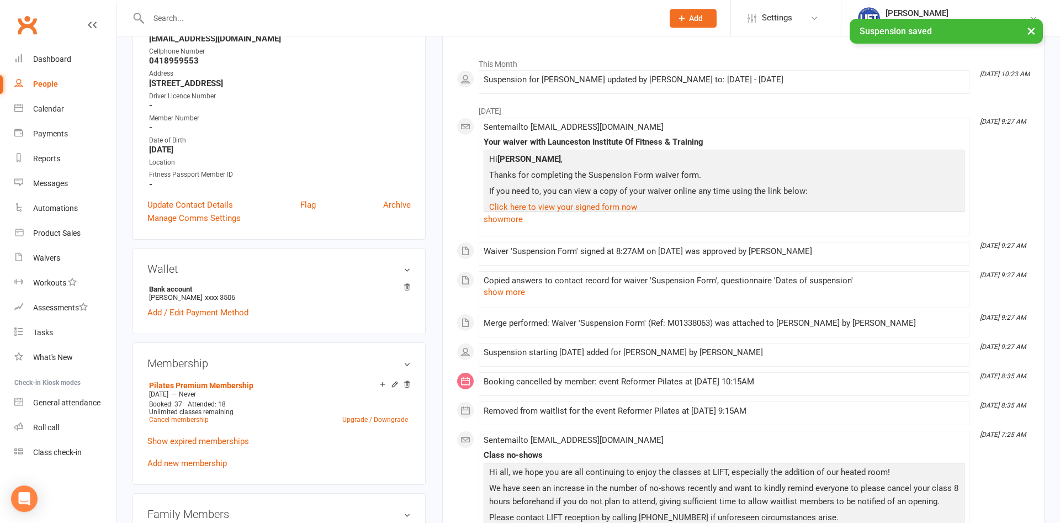
scroll to position [169, 0]
click at [190, 421] on link "Cancel membership" at bounding box center [179, 419] width 60 height 8
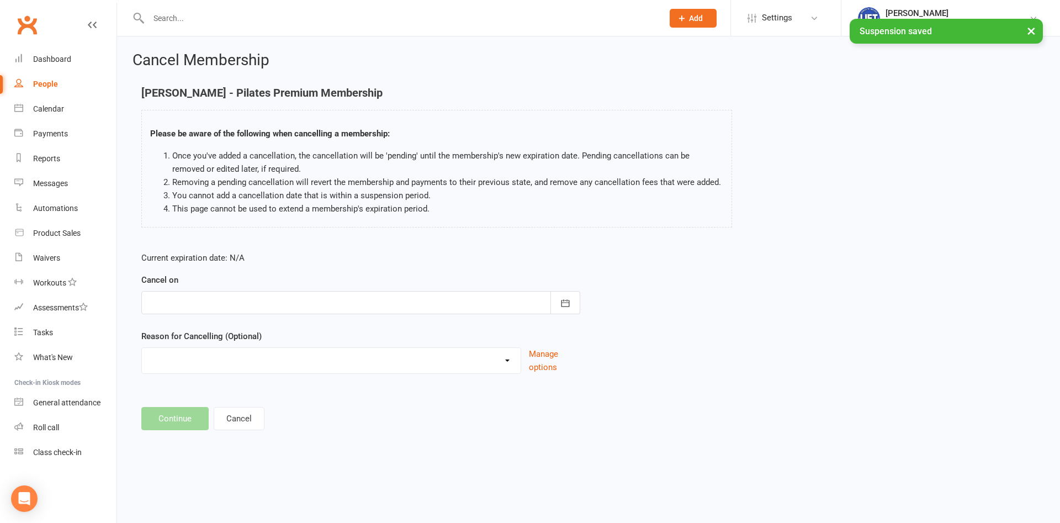
click at [259, 299] on div at bounding box center [360, 302] width 439 height 23
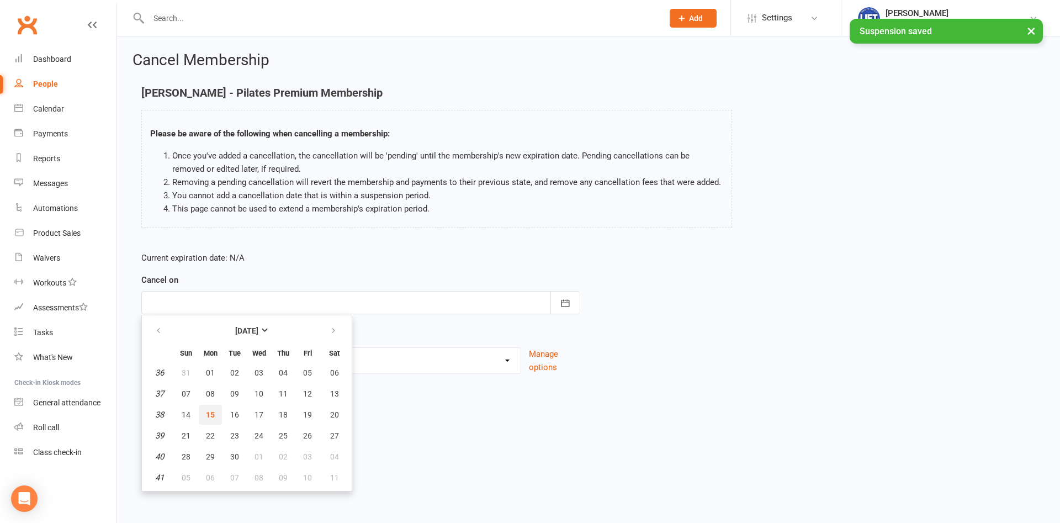
click at [210, 417] on span "15" at bounding box center [210, 414] width 9 height 9
type input "[DATE]"
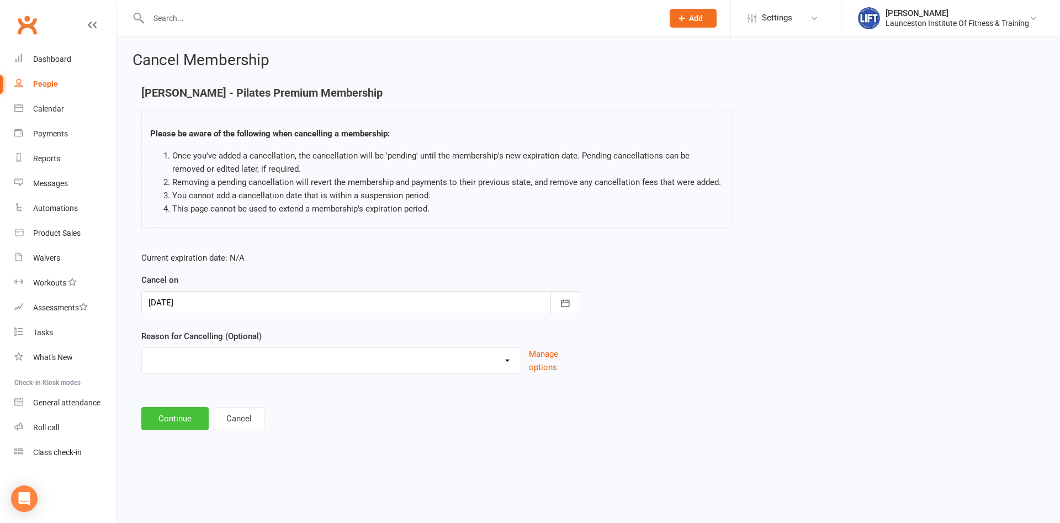
click at [179, 425] on button "Continue" at bounding box center [174, 418] width 67 height 23
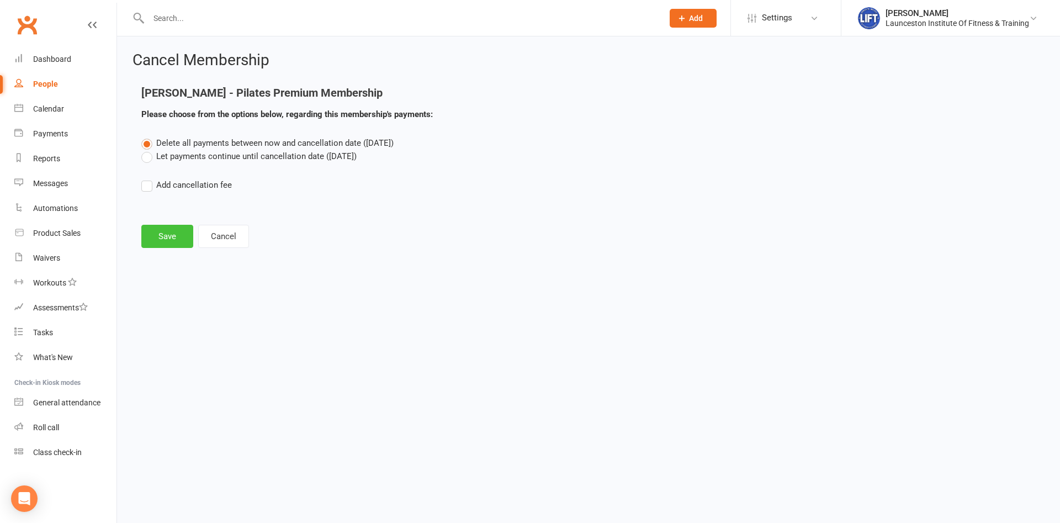
click at [173, 229] on button "Save" at bounding box center [167, 236] width 52 height 23
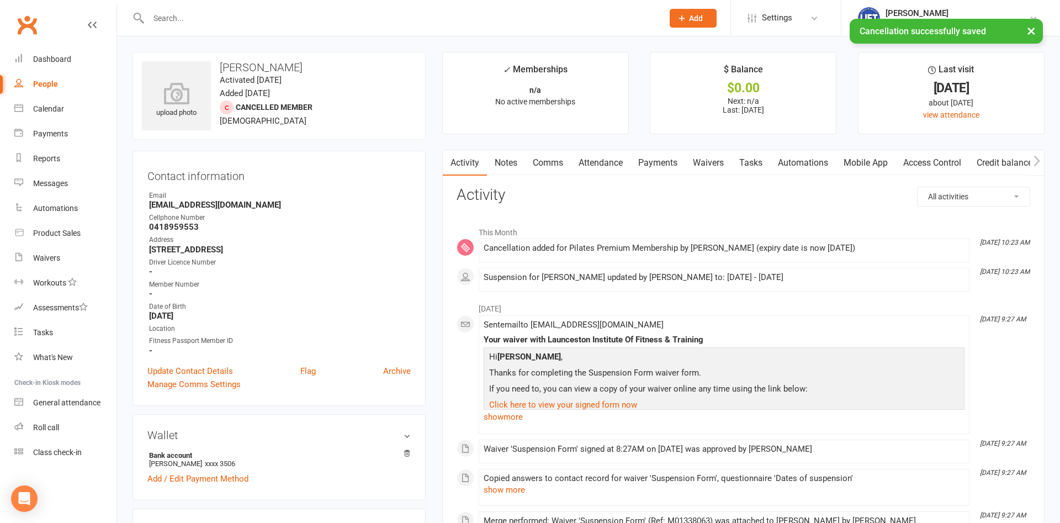
click at [675, 168] on link "Payments" at bounding box center [657, 162] width 55 height 25
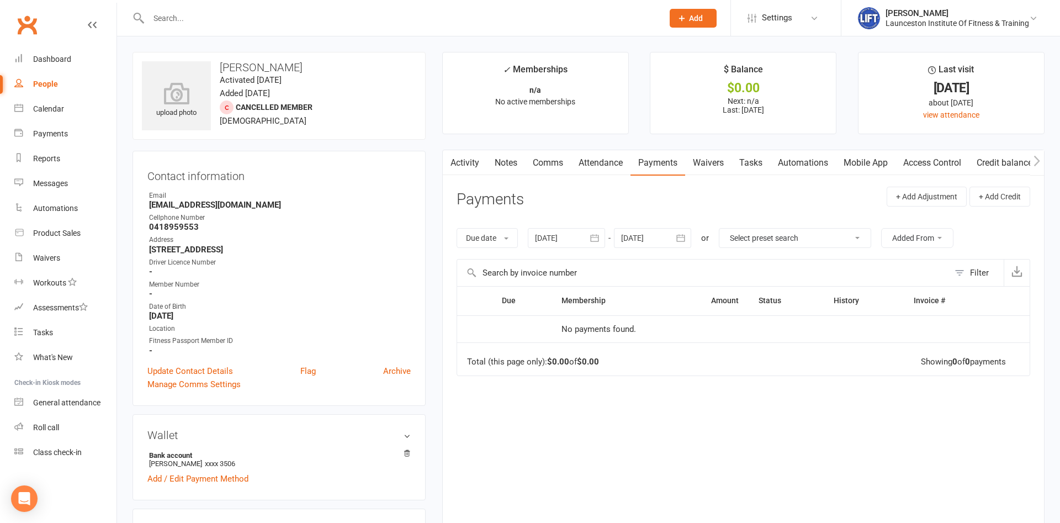
click at [279, 17] on input "text" at bounding box center [400, 17] width 510 height 15
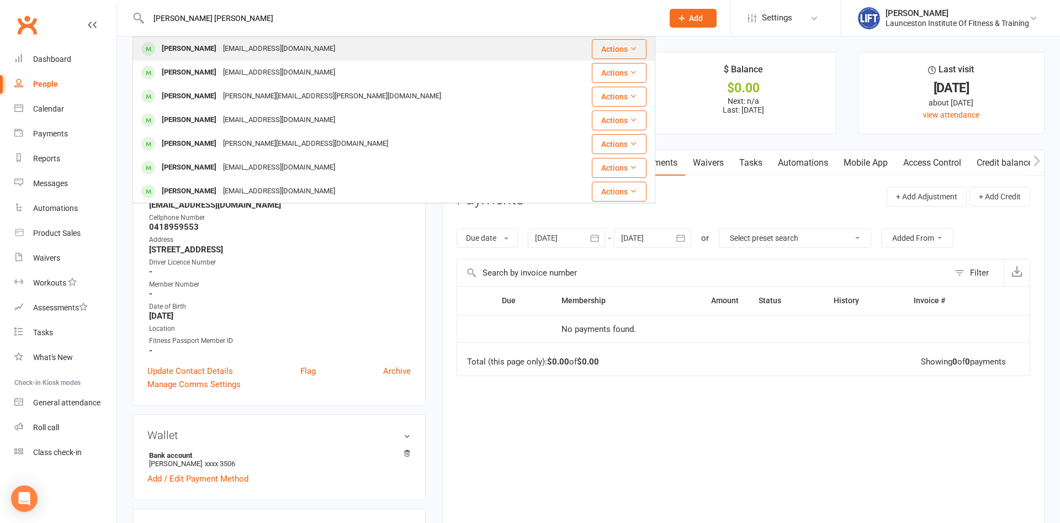
type input "madeline curt"
click at [278, 54] on div "[EMAIL_ADDRESS][DOMAIN_NAME]" at bounding box center [279, 49] width 119 height 16
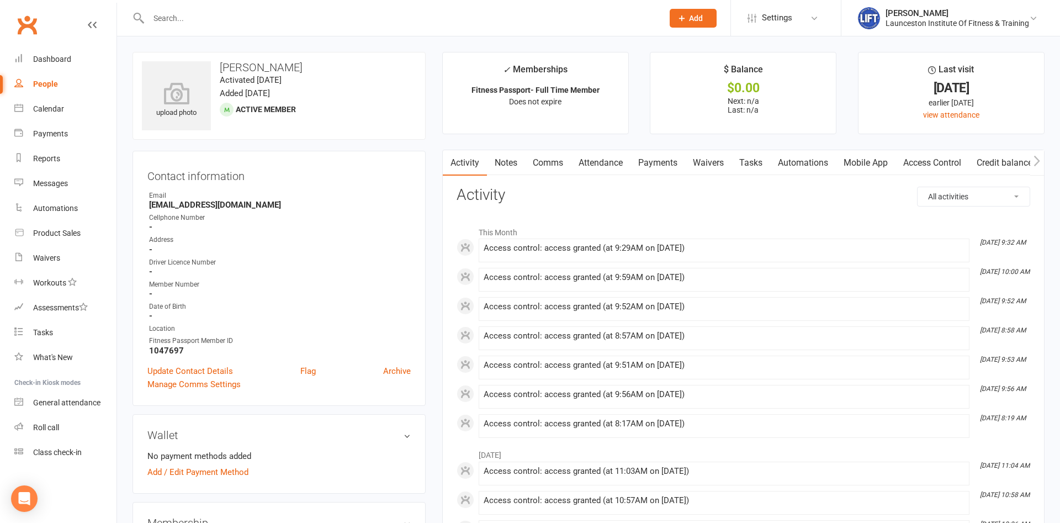
click at [660, 167] on link "Payments" at bounding box center [657, 162] width 55 height 25
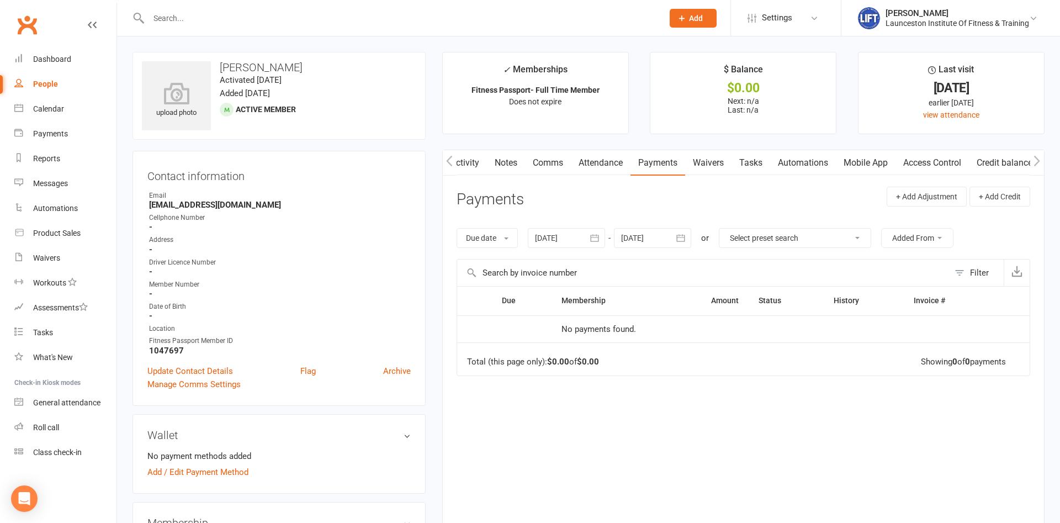
click at [360, 4] on div at bounding box center [393, 18] width 523 height 36
click at [360, 11] on input "text" at bounding box center [400, 17] width 510 height 15
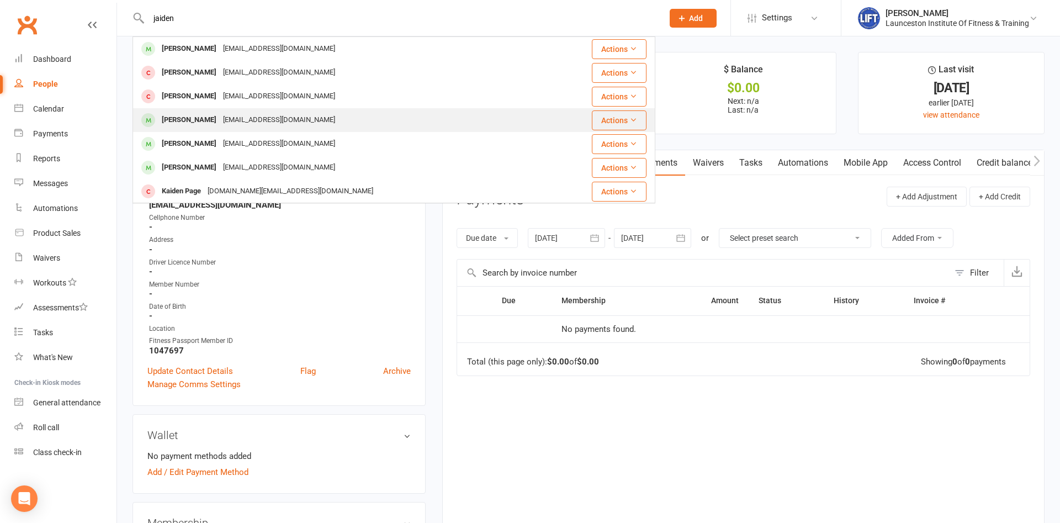
type input "jaiden"
click at [306, 118] on div "[EMAIL_ADDRESS][DOMAIN_NAME]" at bounding box center [279, 120] width 119 height 16
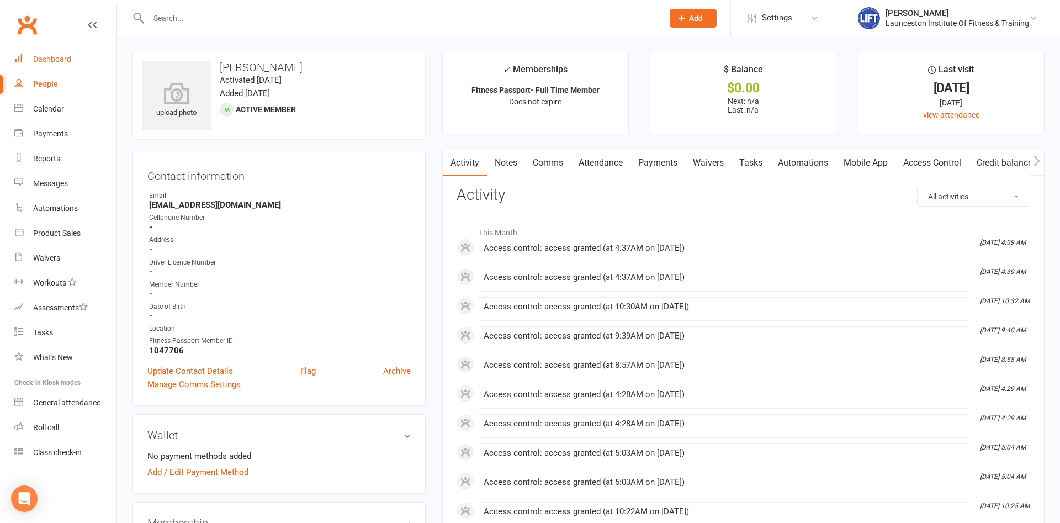
click at [56, 60] on div "Dashboard" at bounding box center [52, 59] width 38 height 9
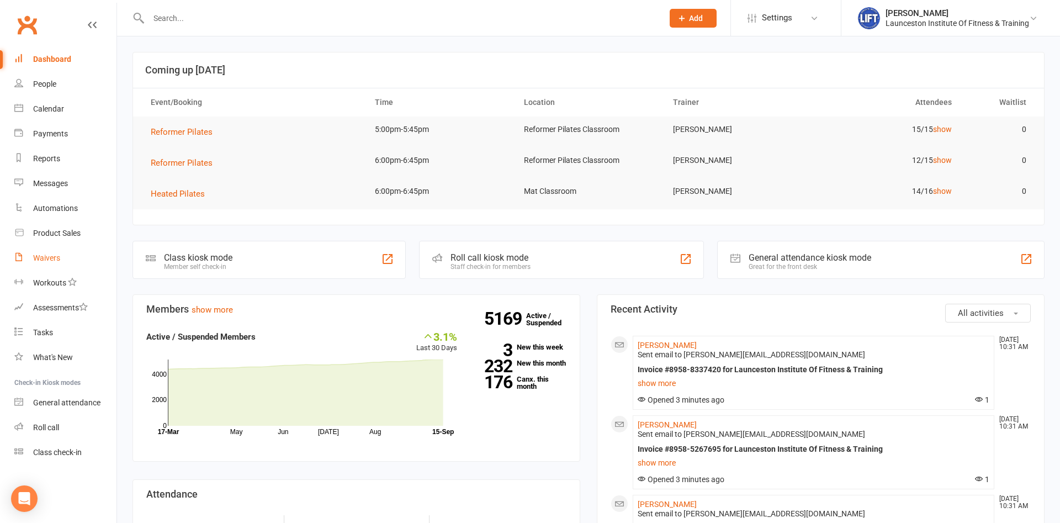
click at [46, 256] on div "Waivers" at bounding box center [46, 257] width 27 height 9
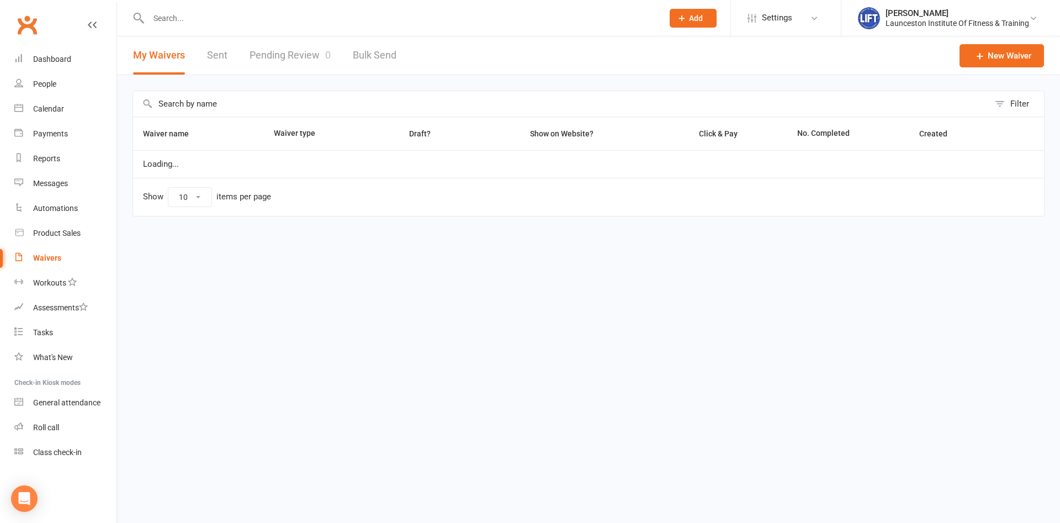
select select "100"
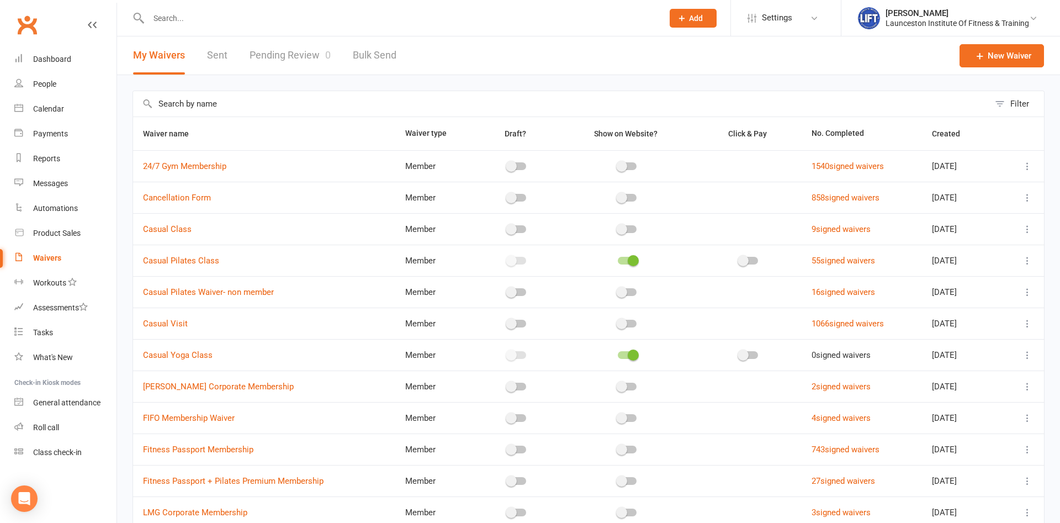
click at [290, 52] on link "Pending Review 0" at bounding box center [289, 55] width 81 height 38
